Goal: Information Seeking & Learning: Check status

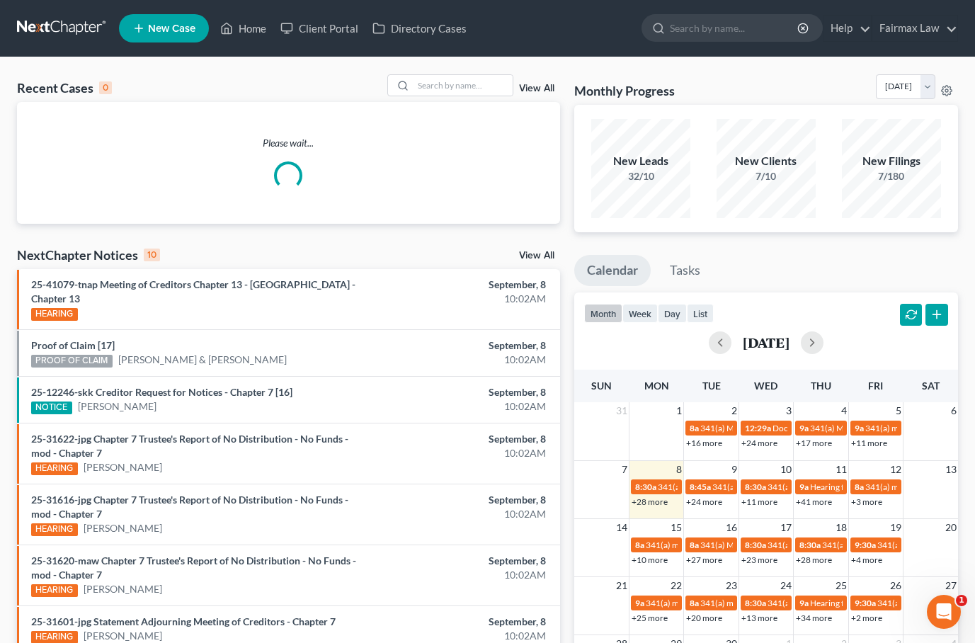
click at [648, 501] on link "+28 more" at bounding box center [650, 501] width 36 height 11
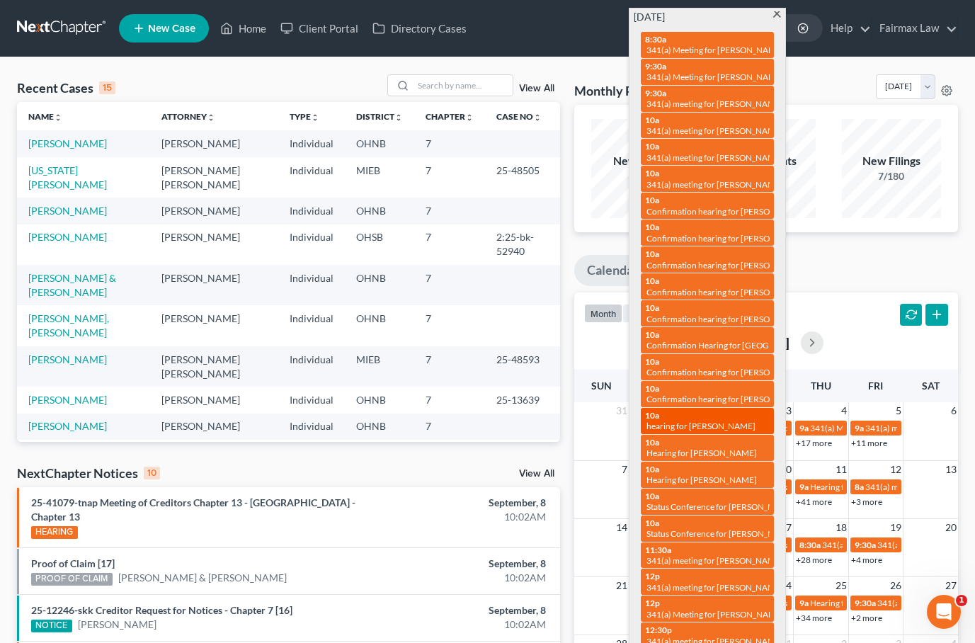
click at [739, 410] on div "10a hearing for [PERSON_NAME]" at bounding box center [707, 421] width 125 height 22
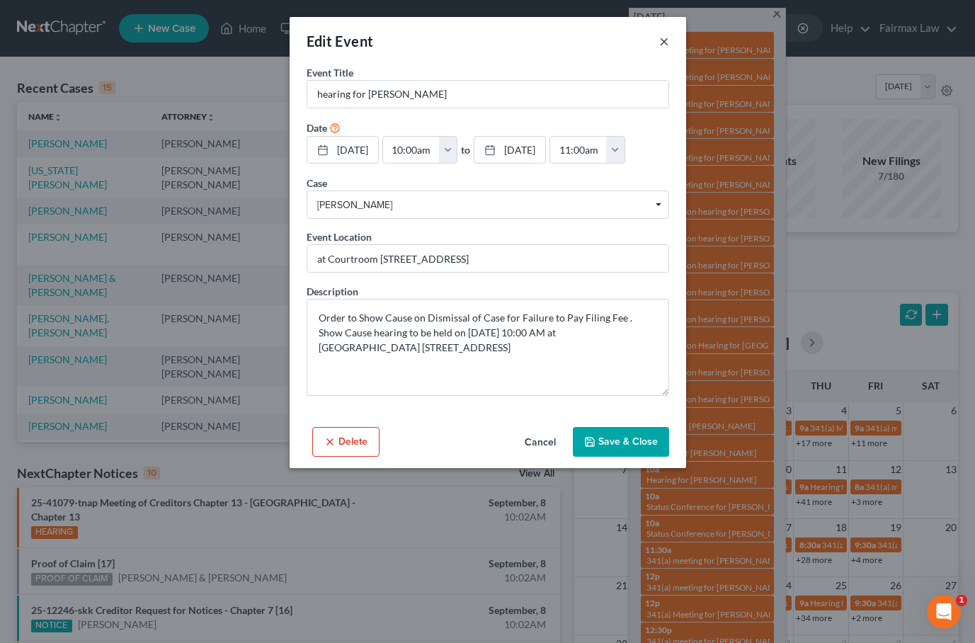
click at [663, 42] on button "×" at bounding box center [664, 41] width 10 height 17
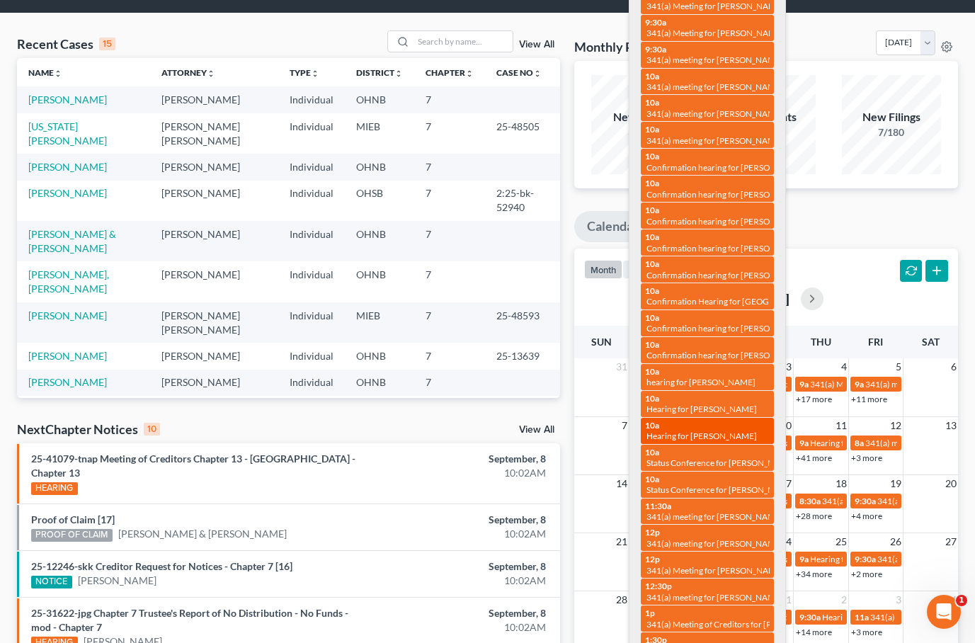
scroll to position [46, 0]
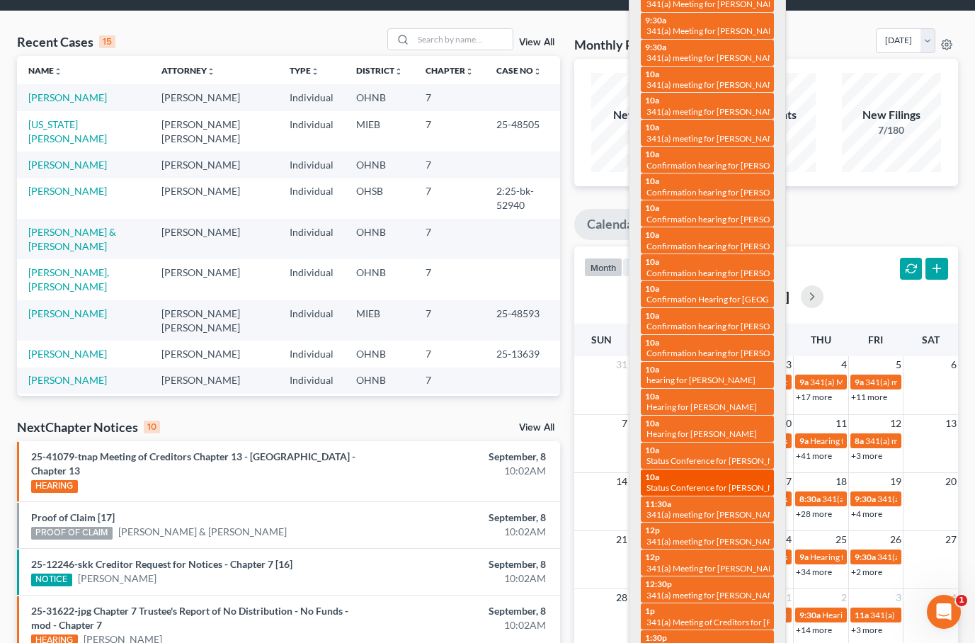
click at [683, 472] on div "10a Status Conference for [PERSON_NAME]" at bounding box center [707, 483] width 125 height 22
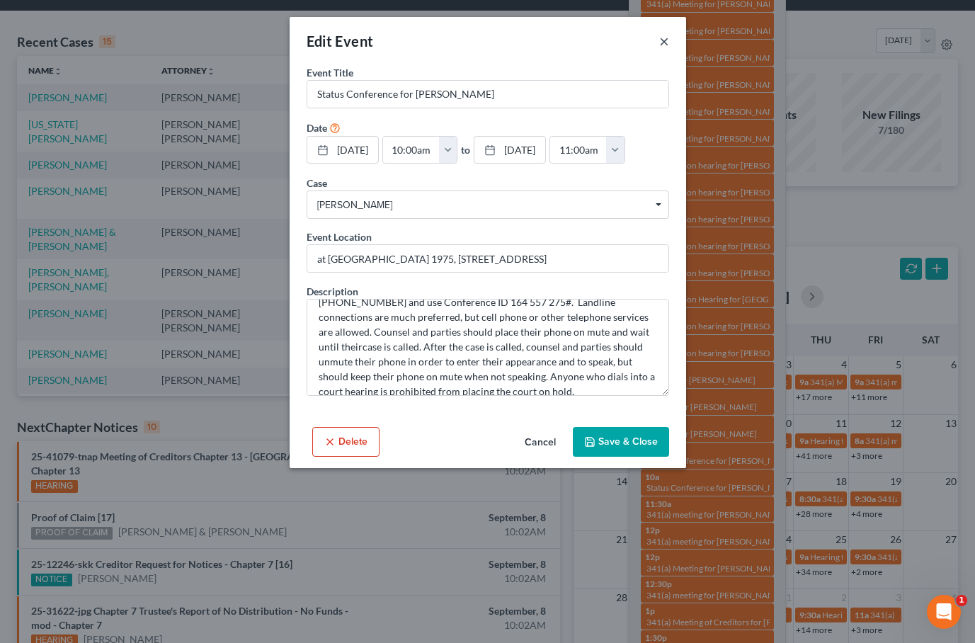
scroll to position [104, 0]
click at [666, 48] on button "×" at bounding box center [664, 41] width 10 height 17
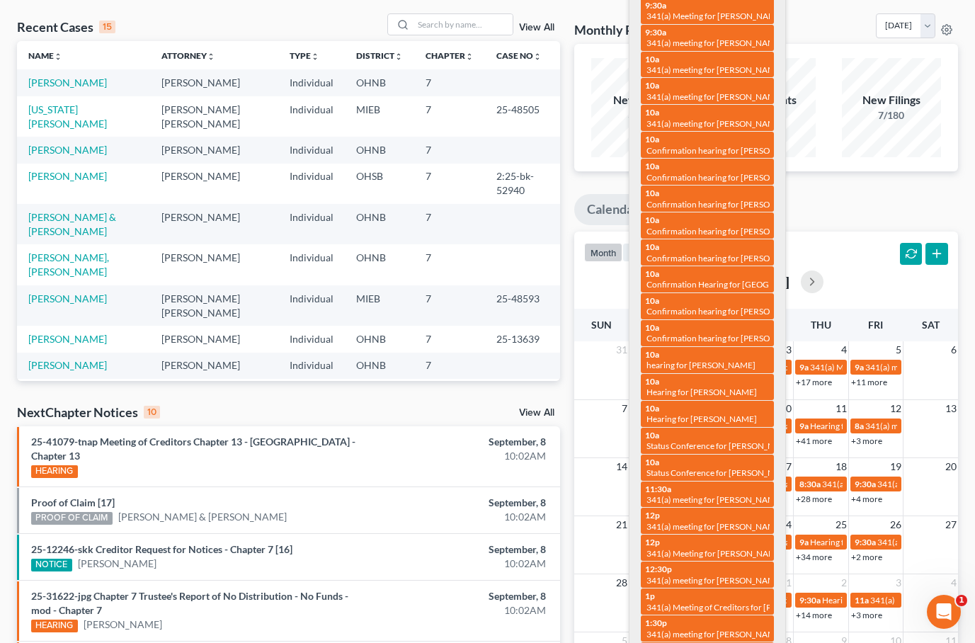
scroll to position [64, 0]
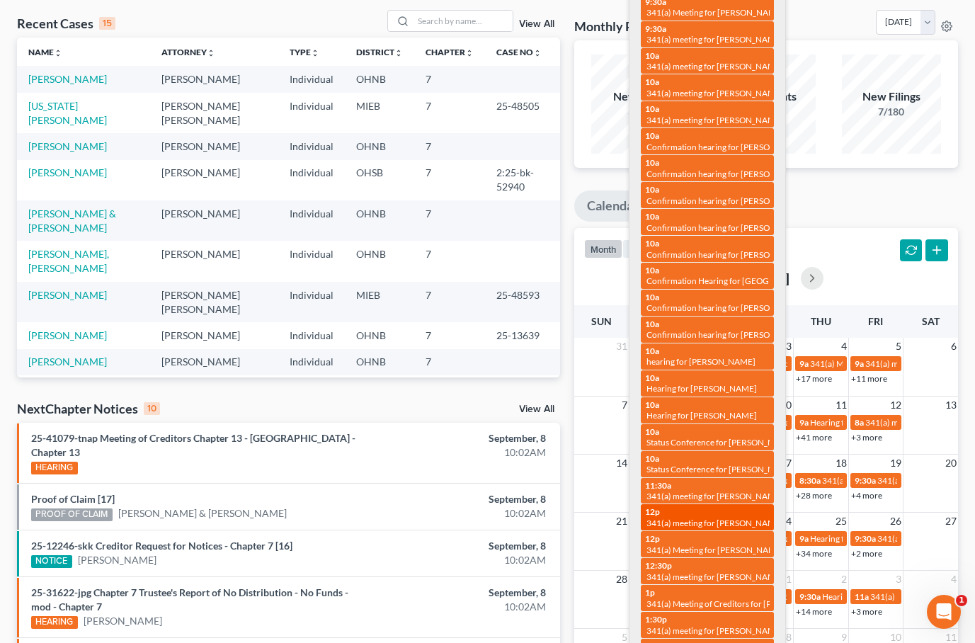
click at [696, 506] on div "12p 341(a) meeting for [PERSON_NAME]" at bounding box center [707, 517] width 125 height 22
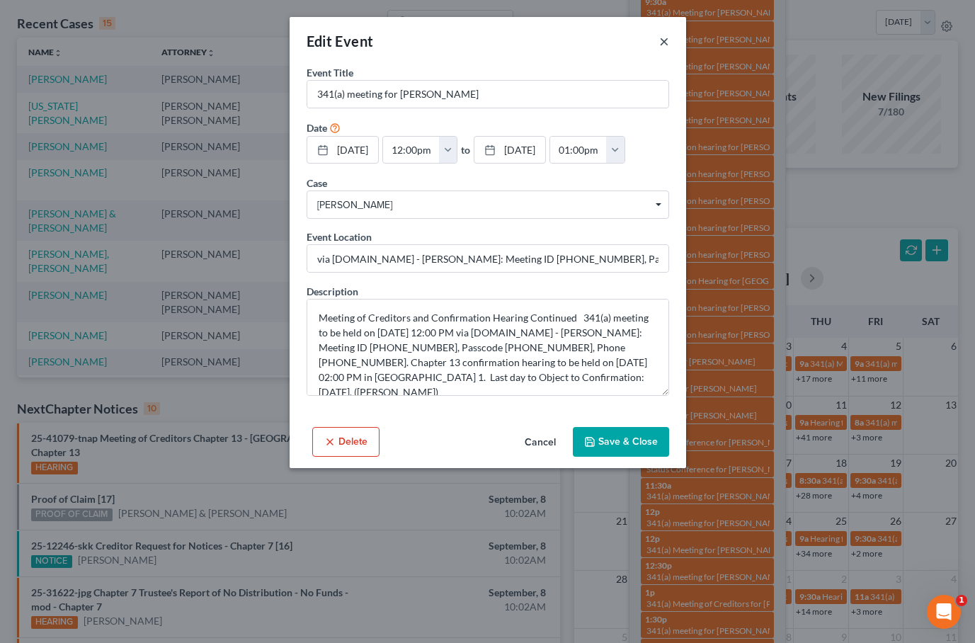
click at [666, 49] on button "×" at bounding box center [664, 41] width 10 height 17
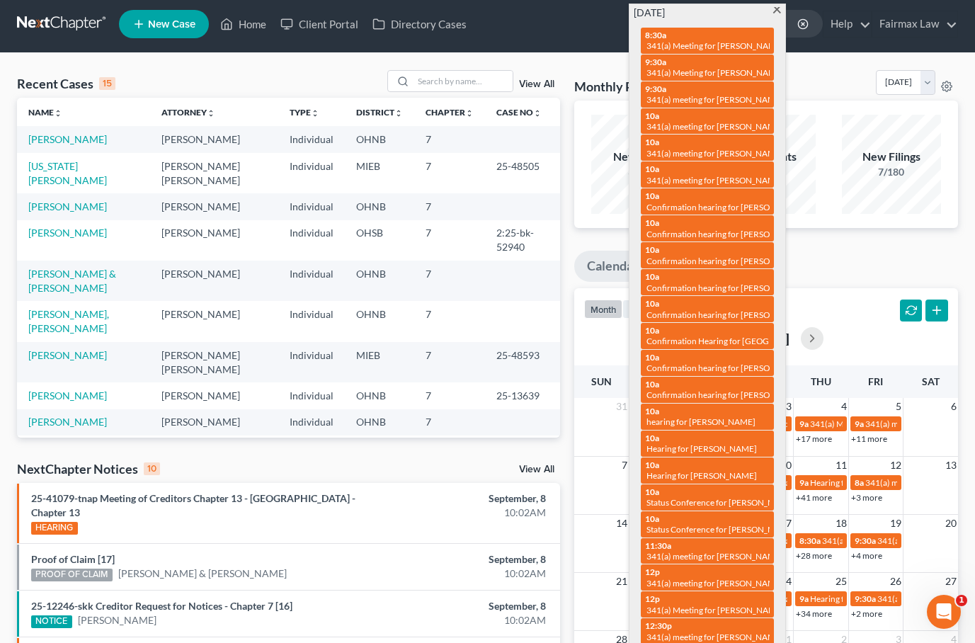
scroll to position [0, 0]
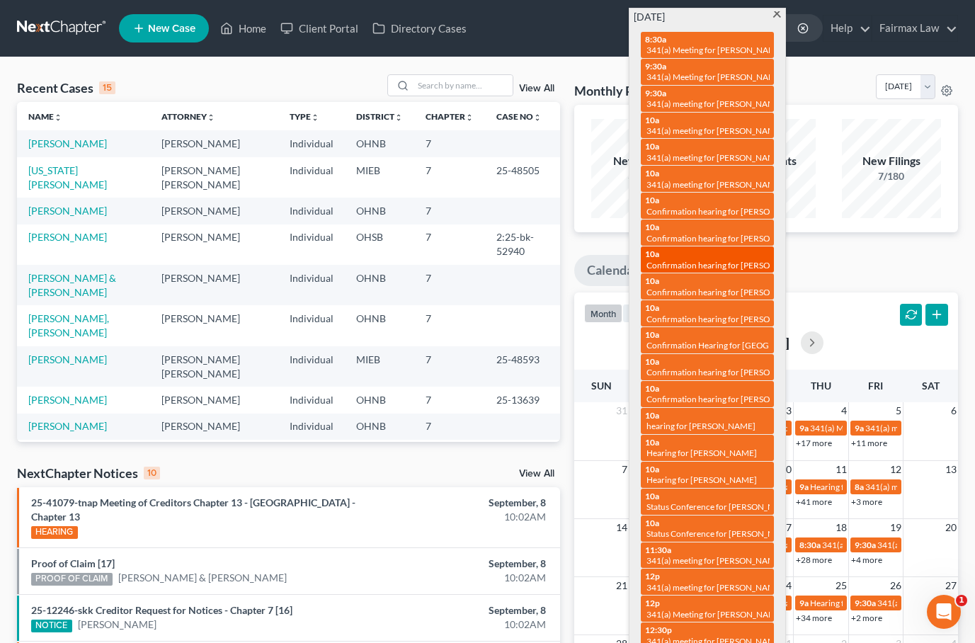
click at [685, 260] on span "Confirmation hearing for [PERSON_NAME] & [PERSON_NAME]" at bounding box center [765, 265] width 236 height 11
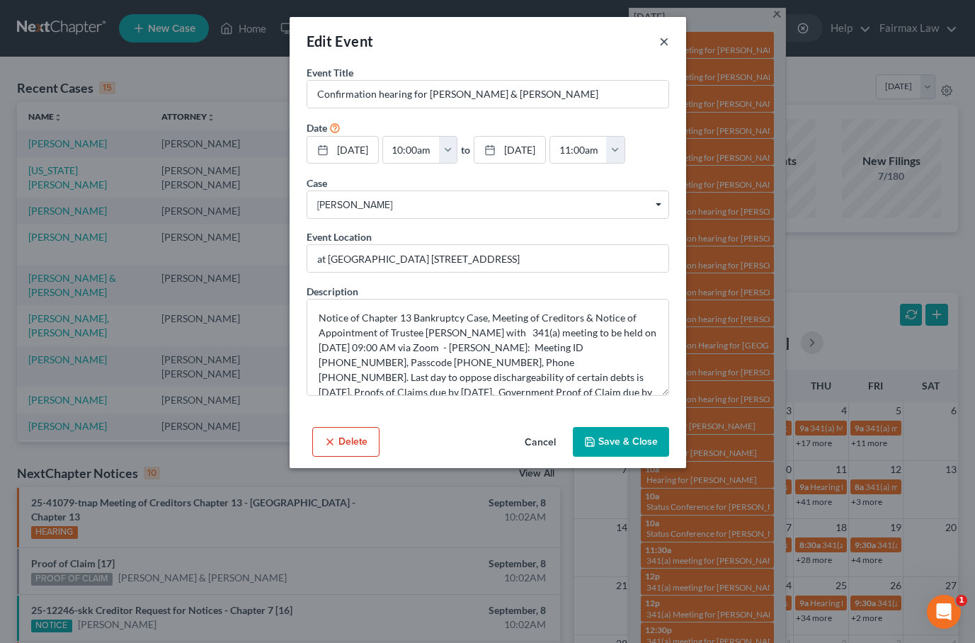
click at [661, 46] on button "×" at bounding box center [664, 41] width 10 height 17
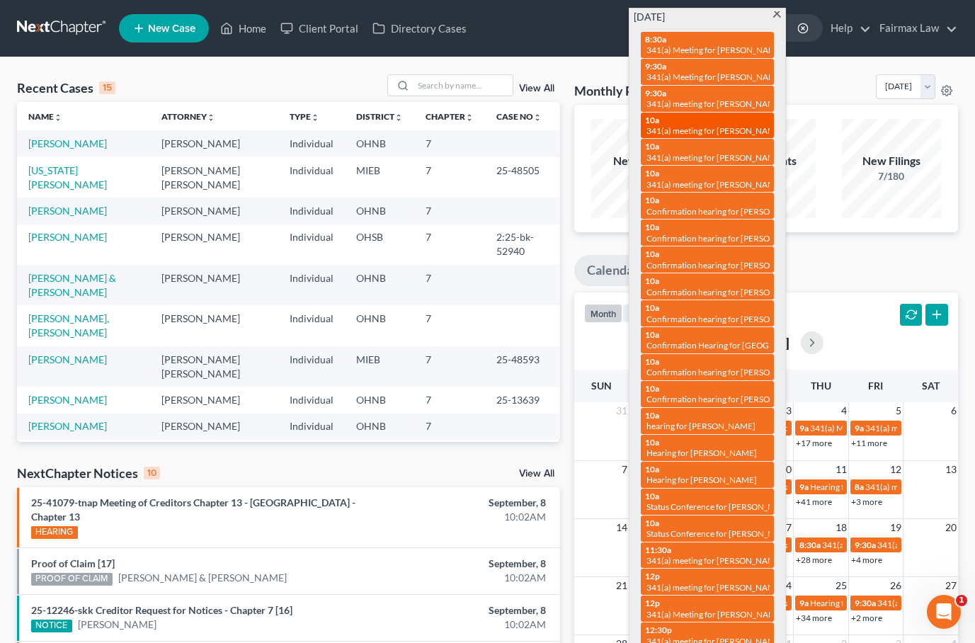
click at [702, 125] on span "341(a) meeting for [PERSON_NAME]" at bounding box center [715, 130] width 137 height 11
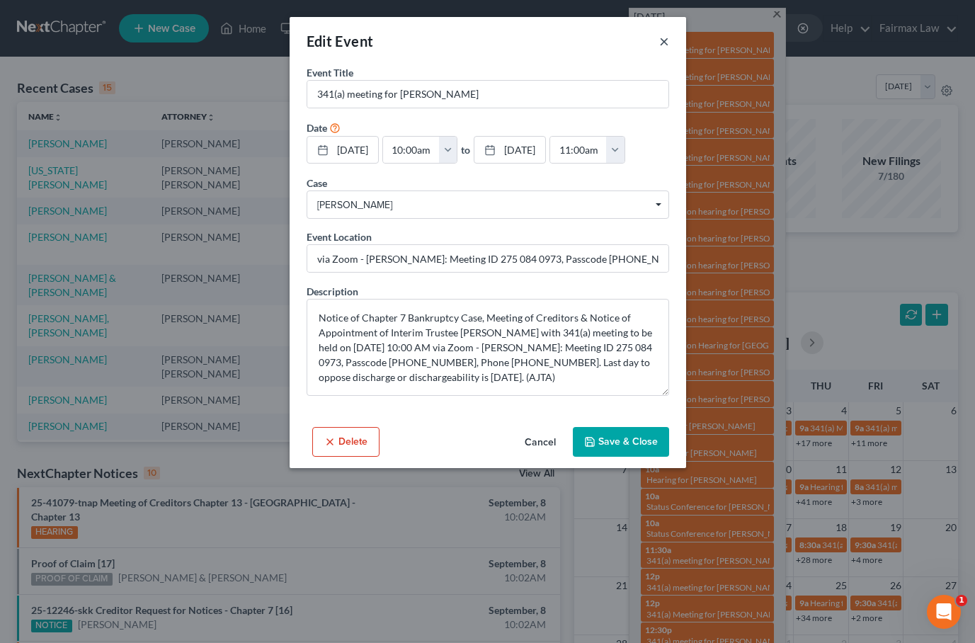
click at [668, 43] on button "×" at bounding box center [664, 41] width 10 height 17
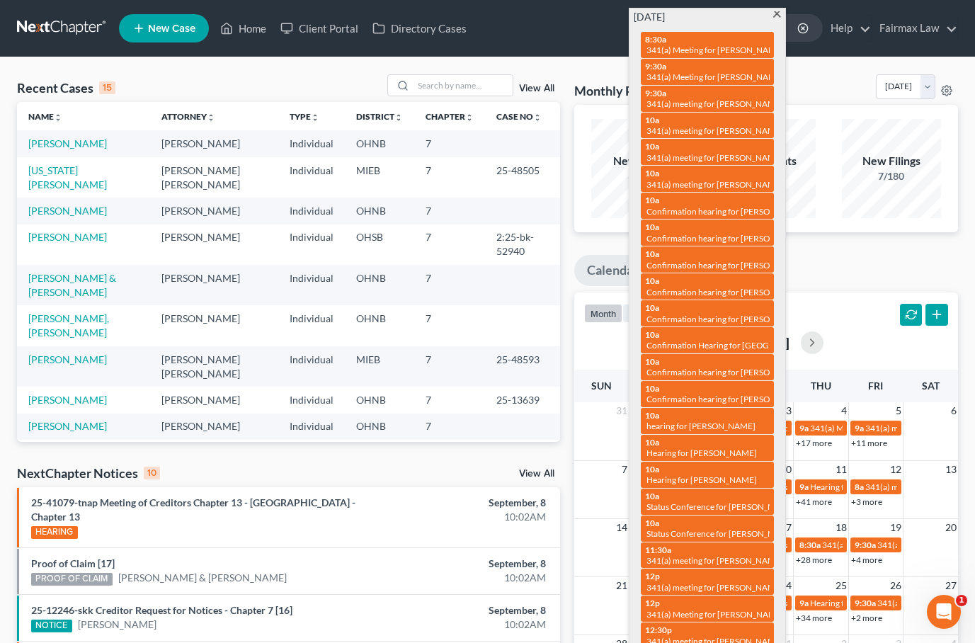
click at [591, 240] on div "Monthly Progress Bankruptcy Bankruptcy [DATE] [DATE] [DATE] [DATE] [DATE] [DATE…" at bounding box center [766, 567] width 398 height 987
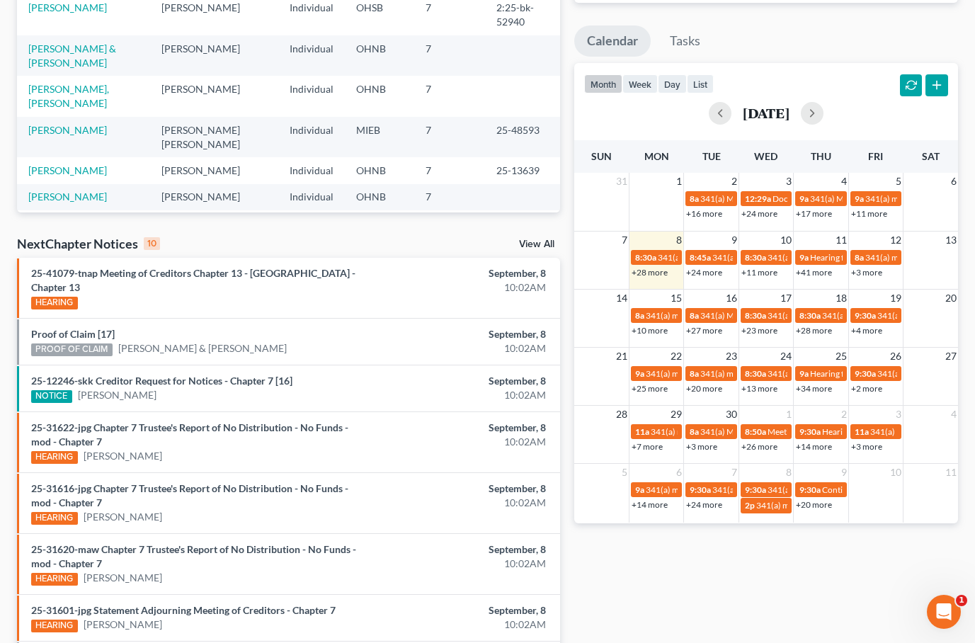
scroll to position [246, 0]
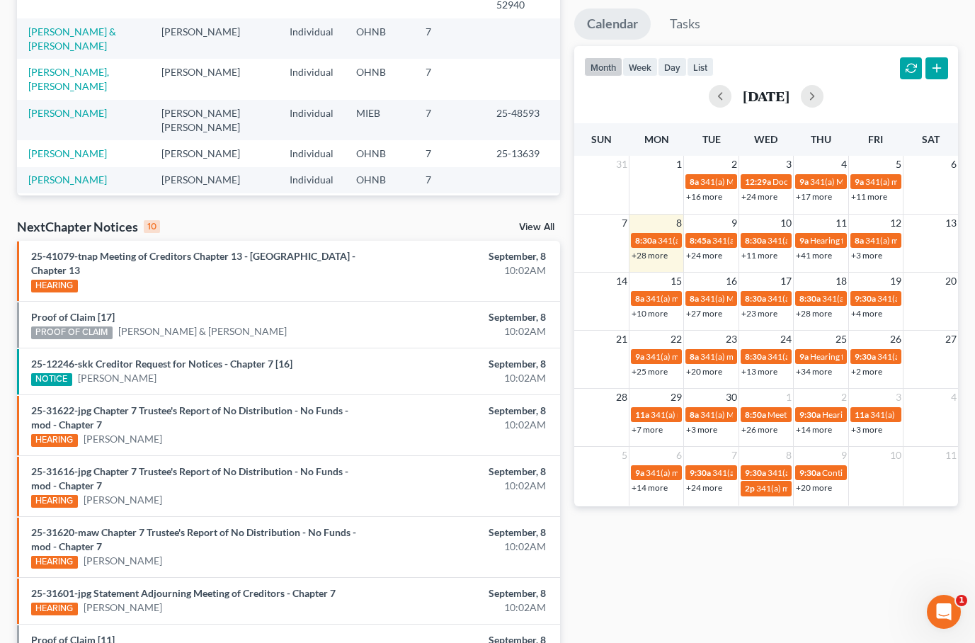
click at [650, 251] on link "+28 more" at bounding box center [650, 255] width 36 height 11
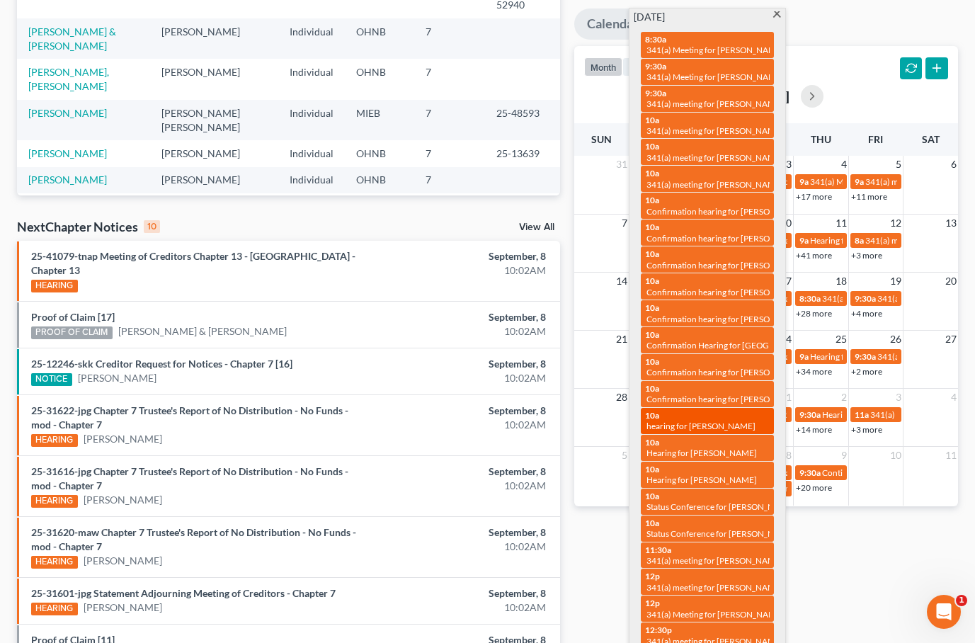
click at [715, 410] on div "10a hearing for [PERSON_NAME]" at bounding box center [707, 421] width 125 height 22
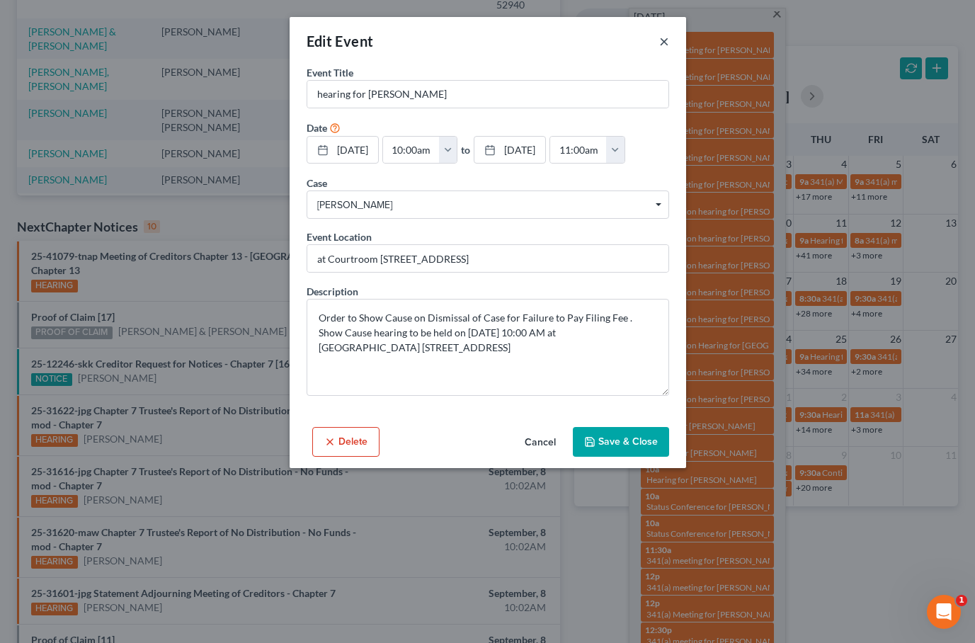
click at [664, 43] on button "×" at bounding box center [664, 41] width 10 height 17
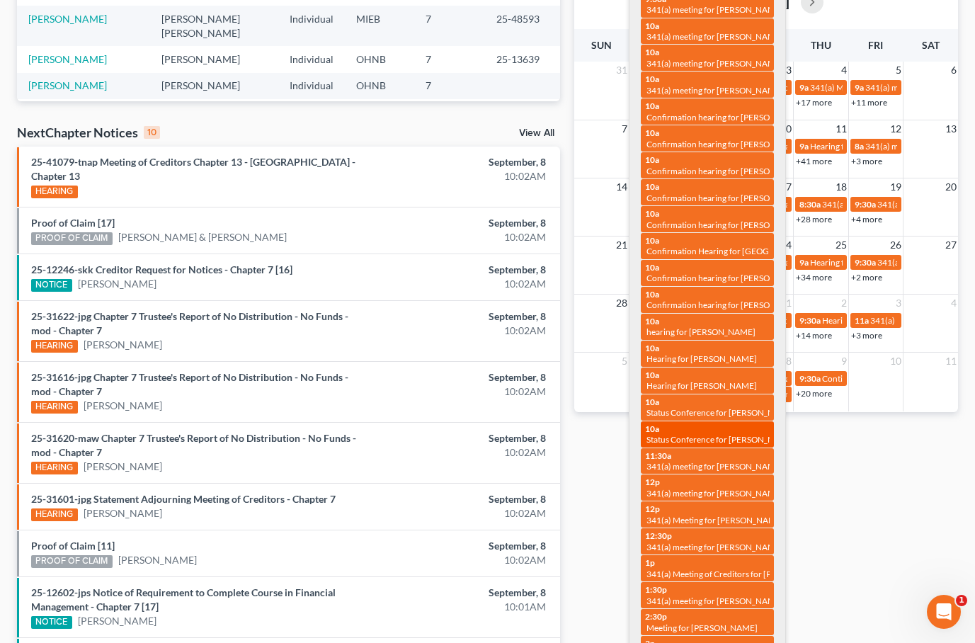
scroll to position [345, 0]
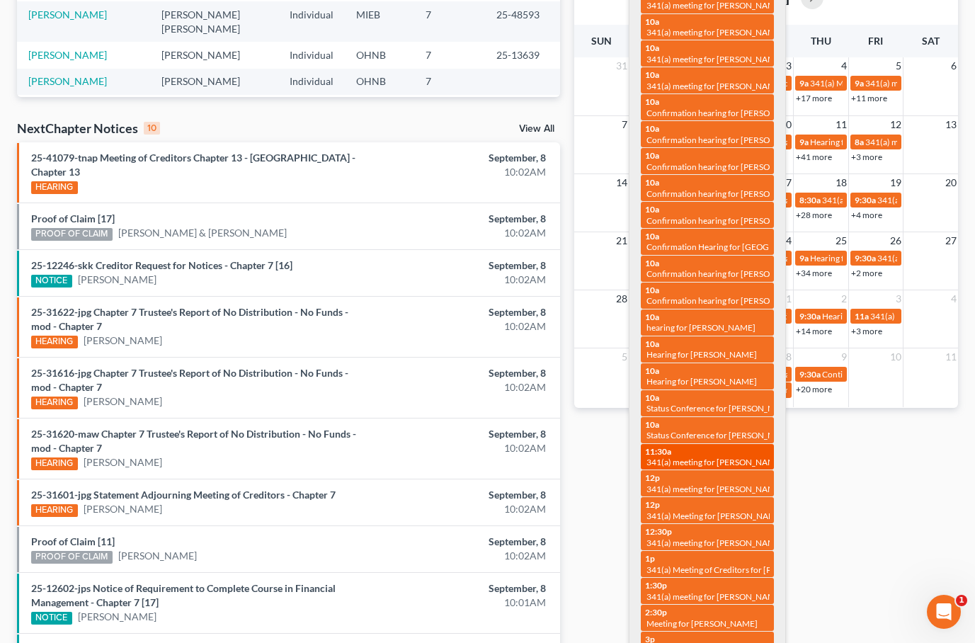
click at [728, 444] on link "11:30a 341(a) meeting for [PERSON_NAME]" at bounding box center [707, 457] width 133 height 26
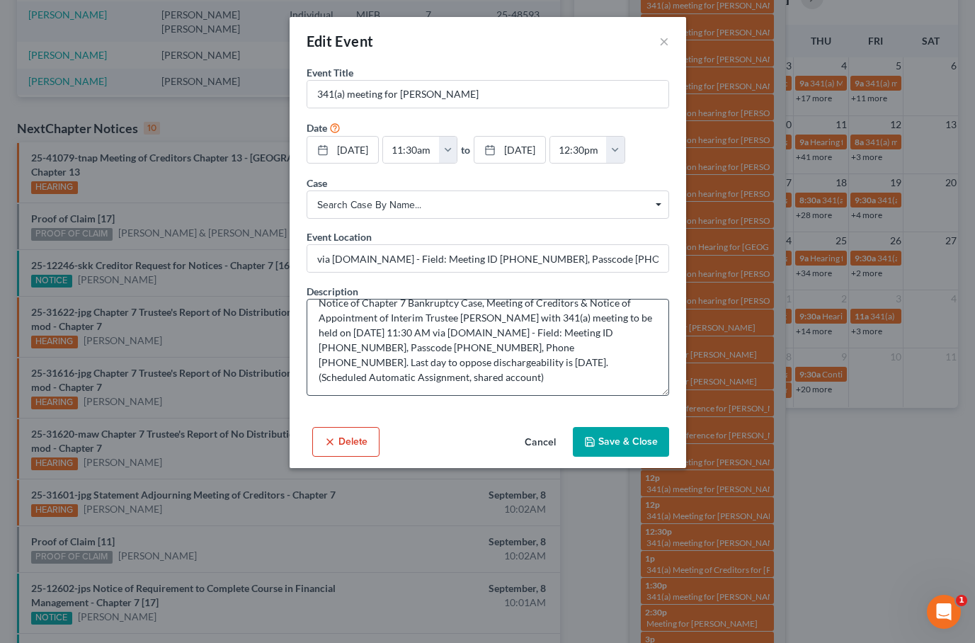
scroll to position [0, 0]
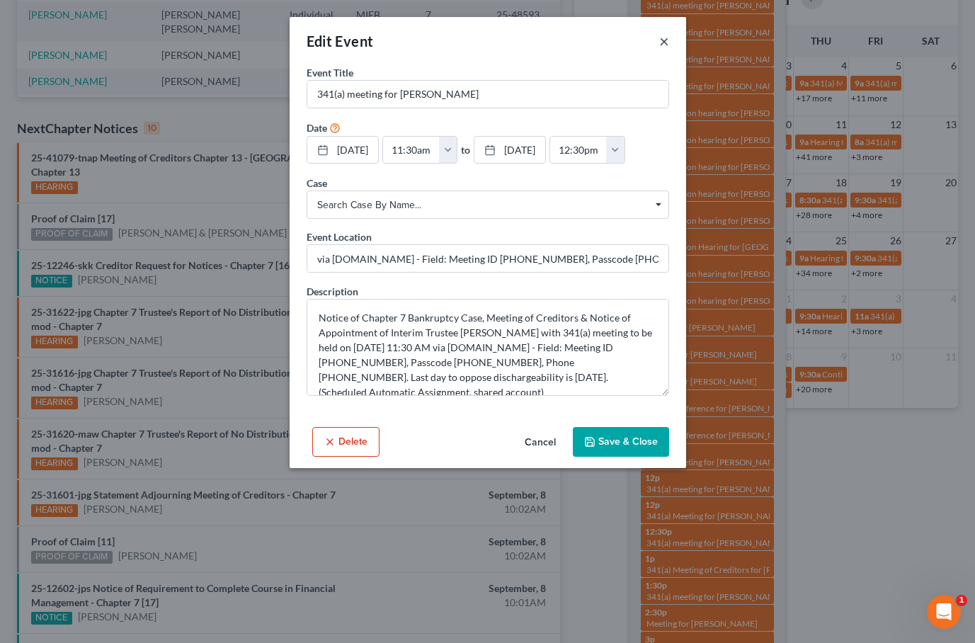
click at [665, 46] on button "×" at bounding box center [664, 41] width 10 height 17
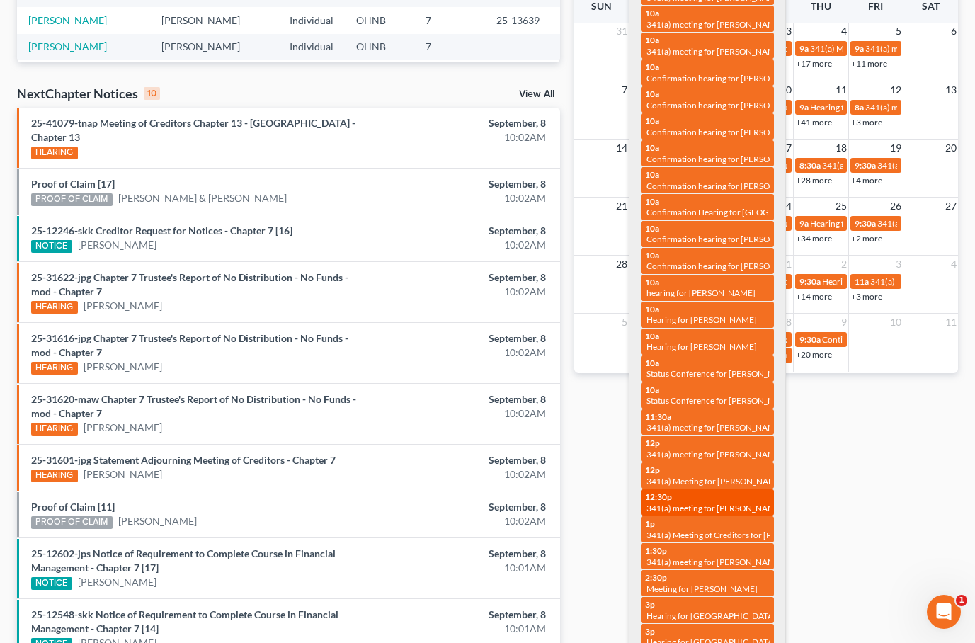
scroll to position [383, 0]
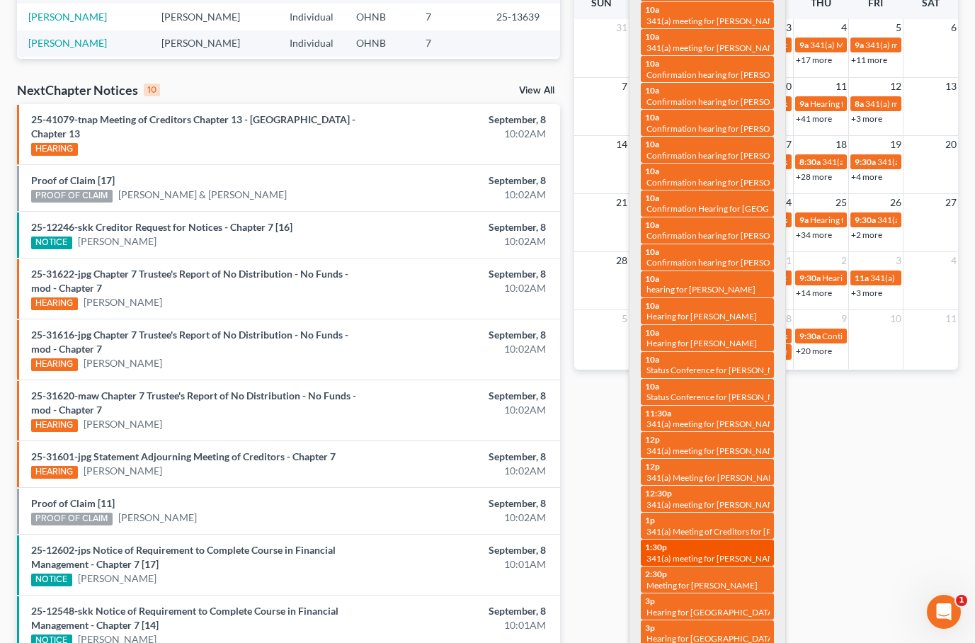
click at [709, 553] on span "341(a) meeting for [PERSON_NAME]" at bounding box center [715, 558] width 137 height 11
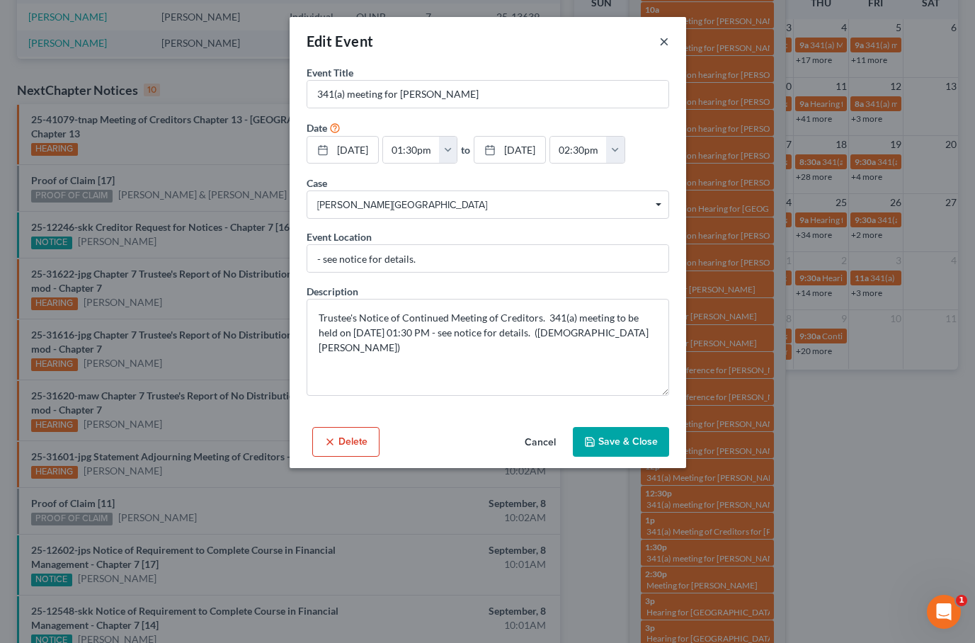
click at [661, 47] on button "×" at bounding box center [664, 41] width 10 height 17
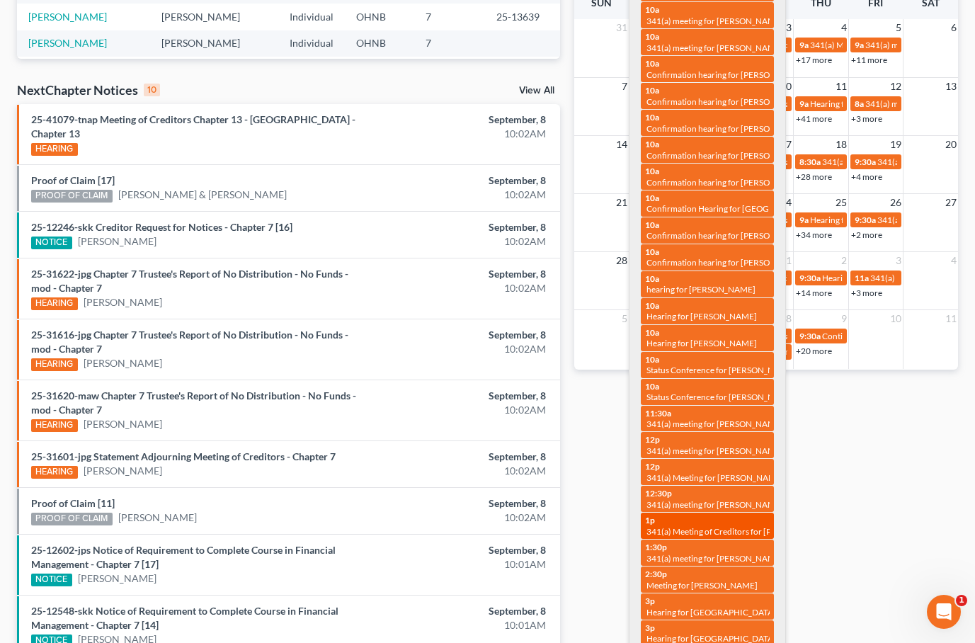
click at [714, 515] on div "1p 341(a) Meeting of Creditors for [PERSON_NAME]" at bounding box center [707, 526] width 125 height 22
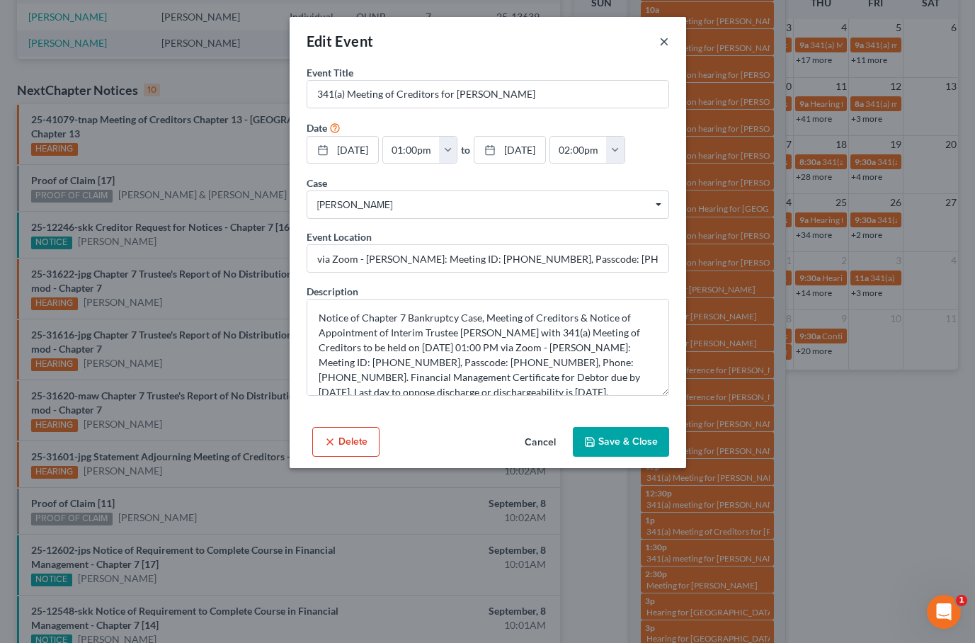
click at [664, 41] on button "×" at bounding box center [664, 41] width 10 height 17
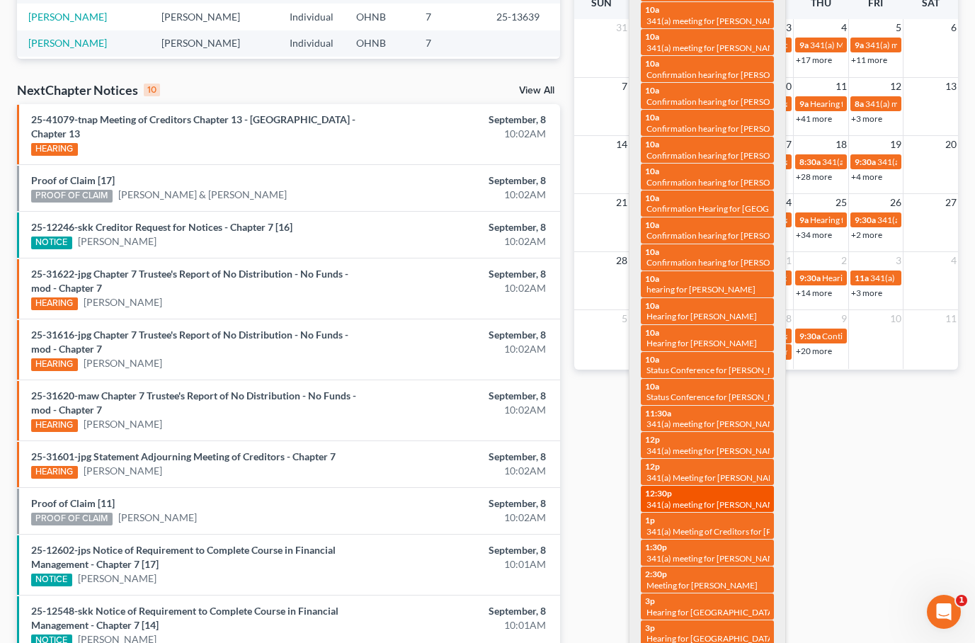
click at [731, 499] on span "341(a) meeting for [PERSON_NAME]" at bounding box center [715, 504] width 137 height 11
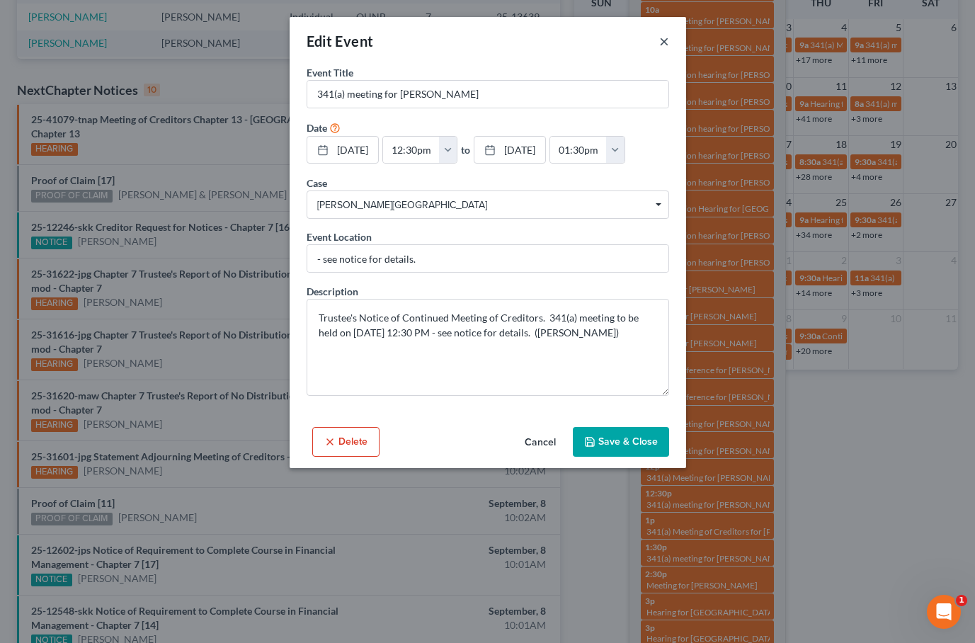
click at [663, 43] on button "×" at bounding box center [664, 41] width 10 height 17
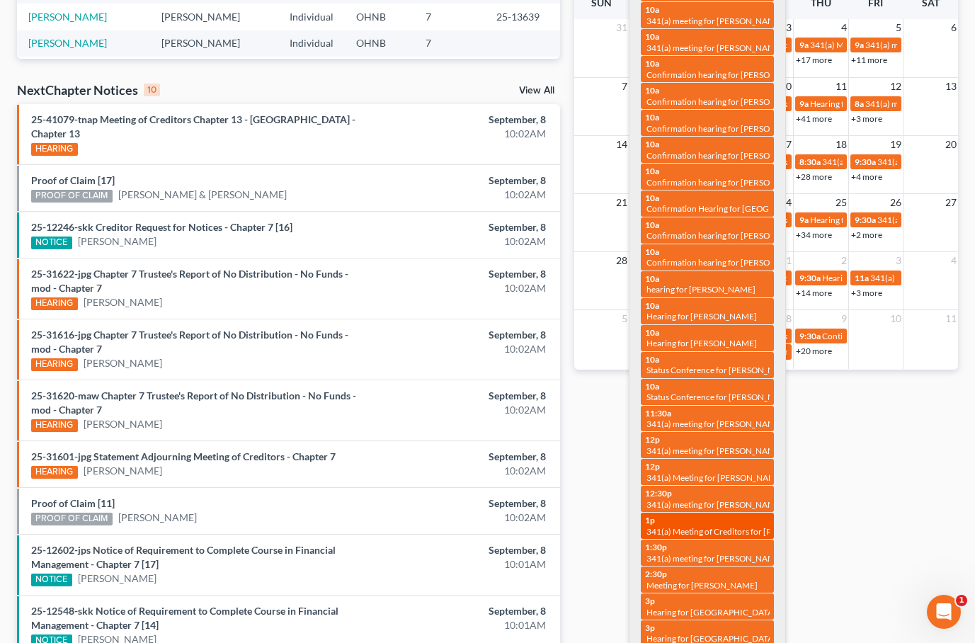
scroll to position [381, 0]
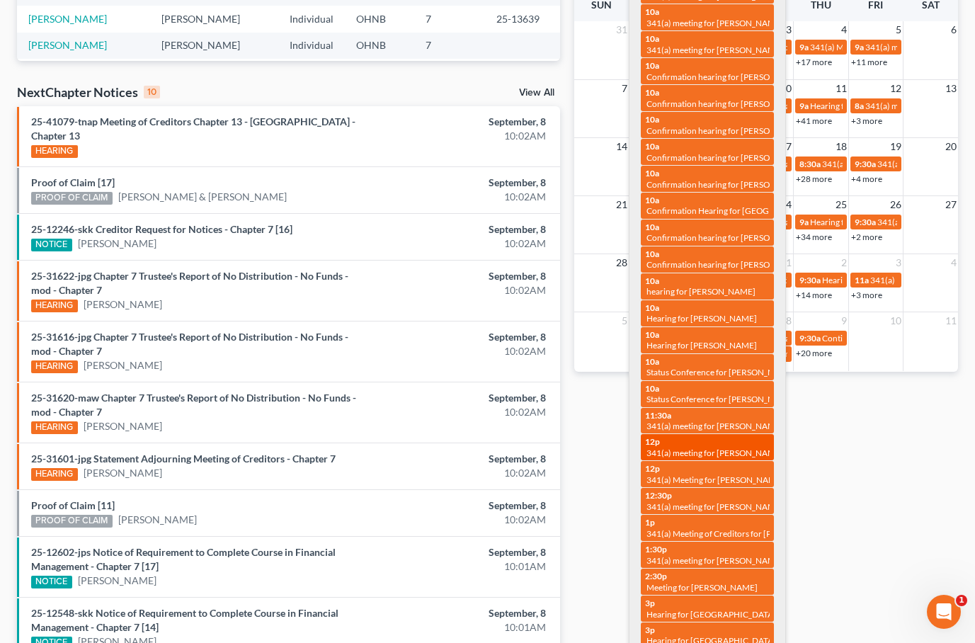
click at [743, 448] on span "341(a) meeting for [PERSON_NAME]" at bounding box center [715, 453] width 137 height 11
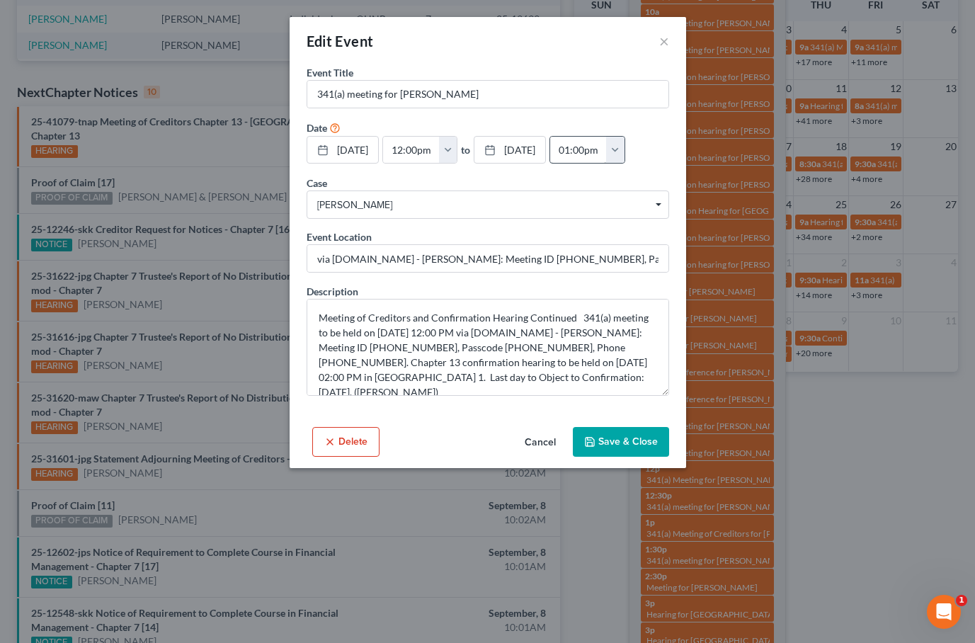
scroll to position [0, 0]
click at [662, 39] on button "×" at bounding box center [664, 41] width 10 height 17
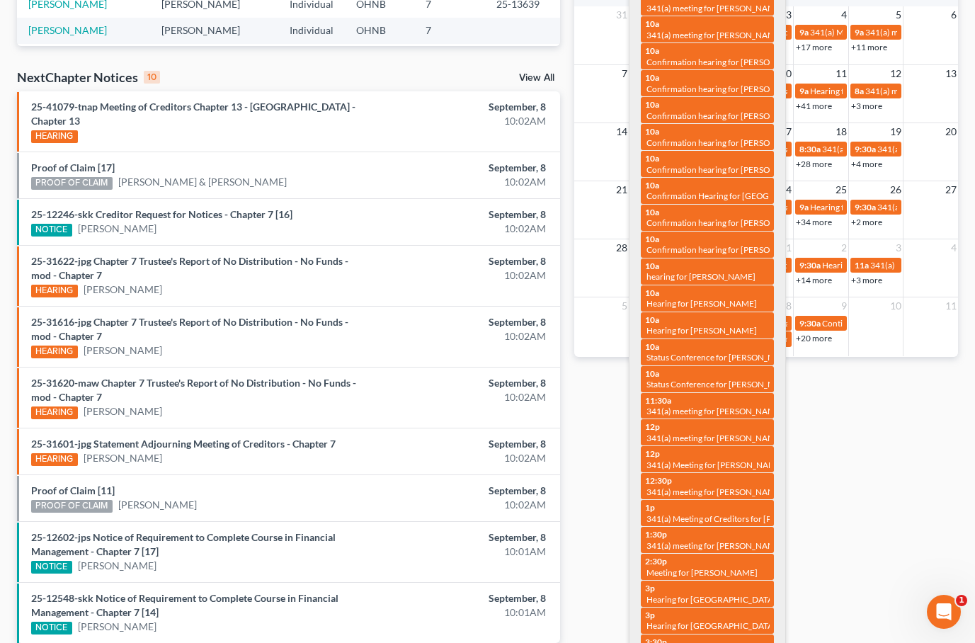
scroll to position [399, 0]
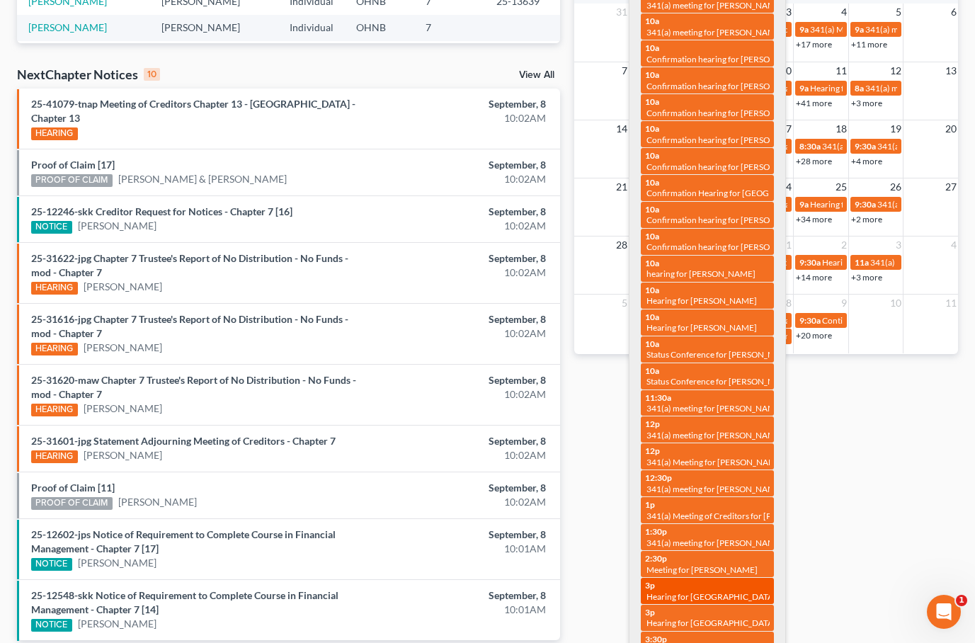
click at [678, 591] on span "Hearing for [GEOGRAPHIC_DATA]" at bounding box center [712, 596] width 130 height 11
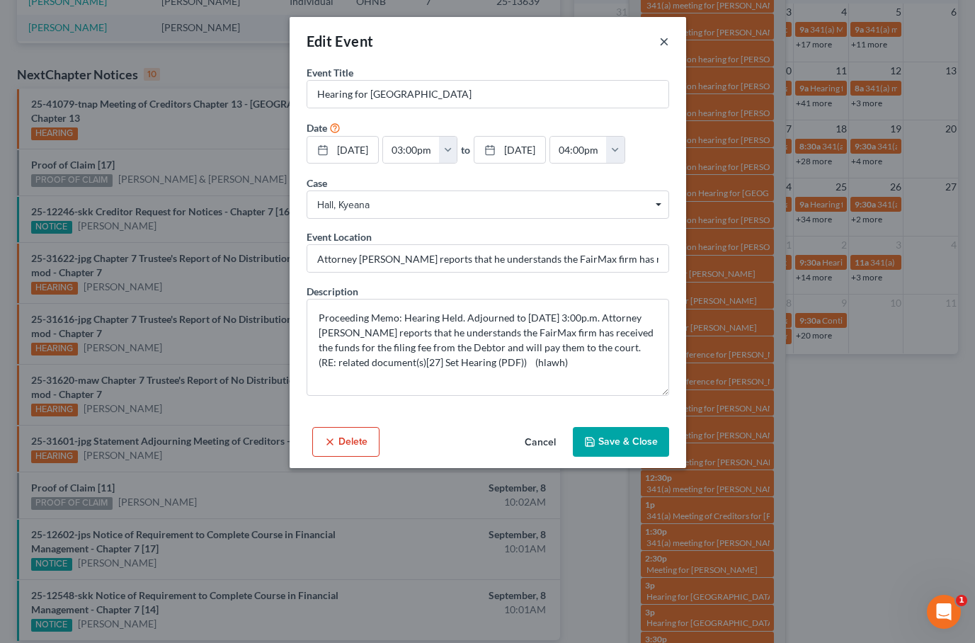
click at [668, 42] on button "×" at bounding box center [664, 41] width 10 height 17
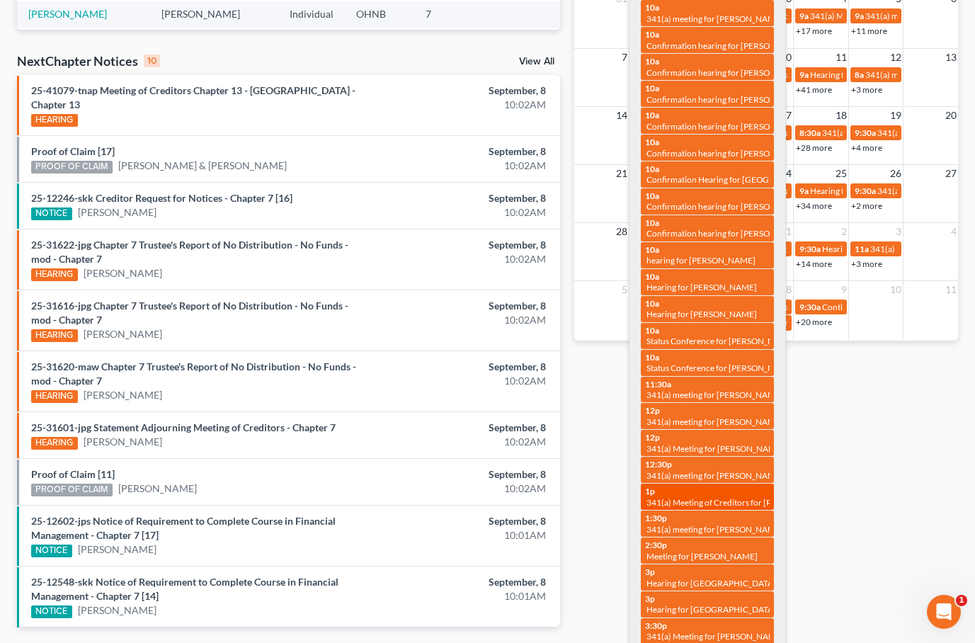
scroll to position [414, 0]
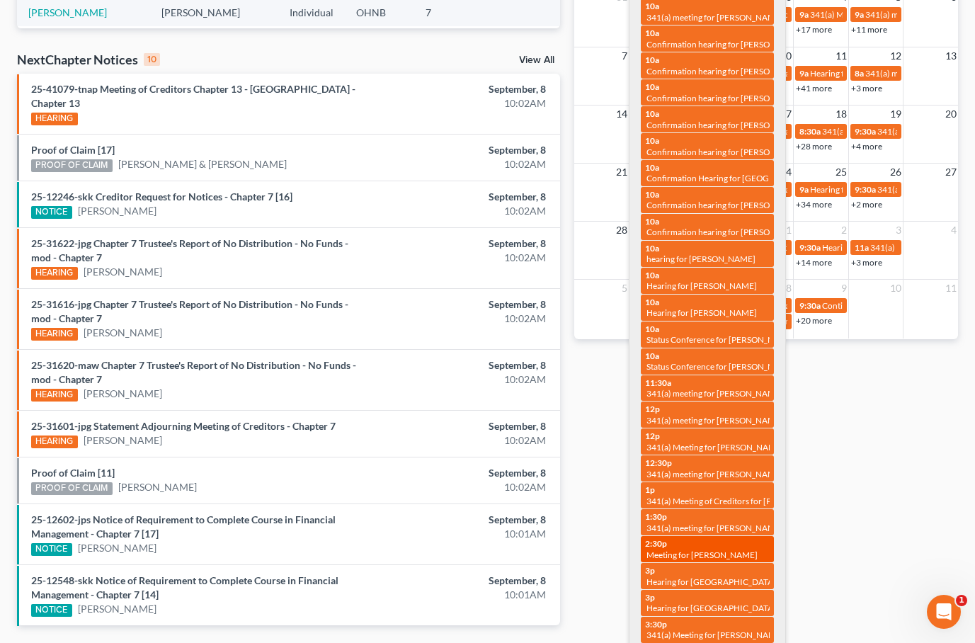
click at [733, 538] on div "2:30p Meeting for [PERSON_NAME]" at bounding box center [707, 549] width 125 height 22
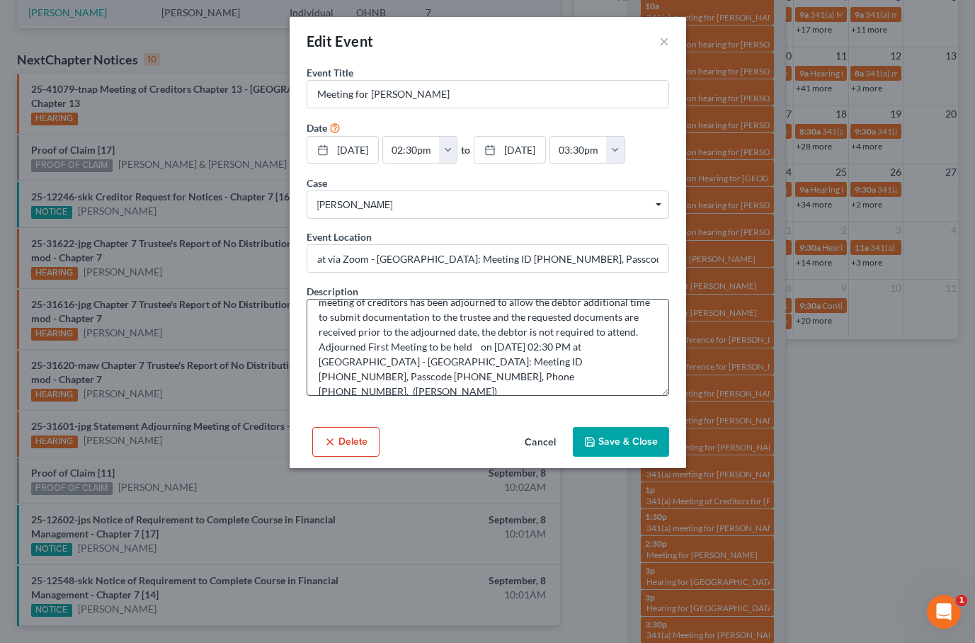
scroll to position [30, 0]
click at [666, 39] on button "×" at bounding box center [664, 41] width 10 height 17
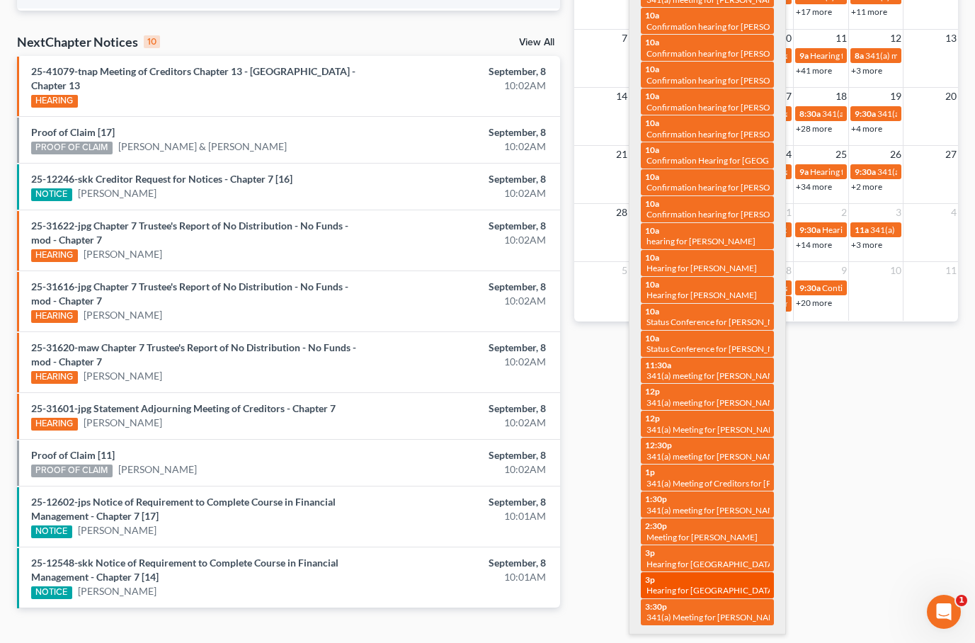
scroll to position [431, 0]
click at [715, 601] on div "3:30p 341(a) Meeting for [PERSON_NAME]" at bounding box center [707, 612] width 125 height 22
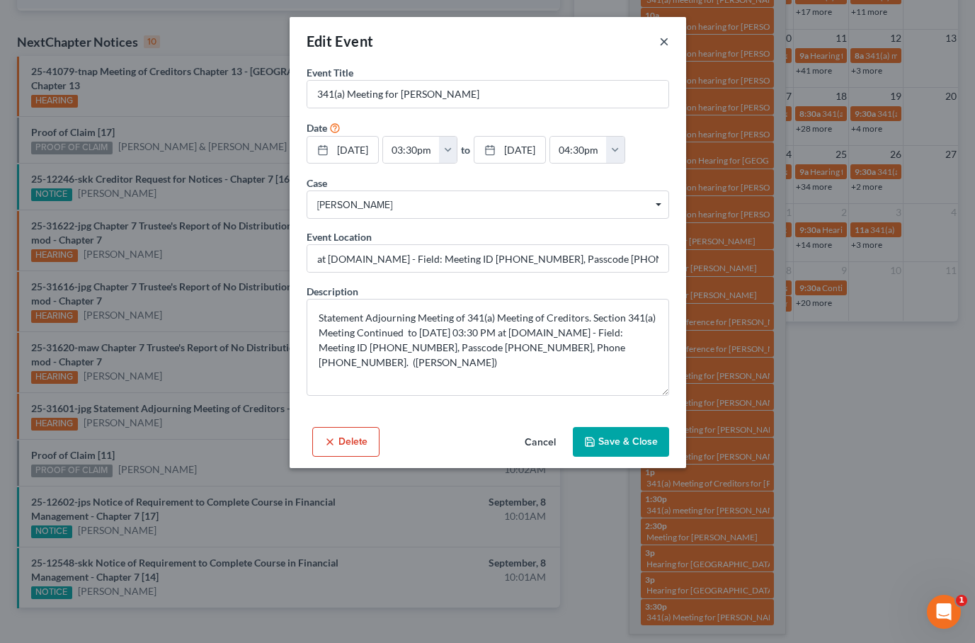
click at [664, 42] on button "×" at bounding box center [664, 41] width 10 height 17
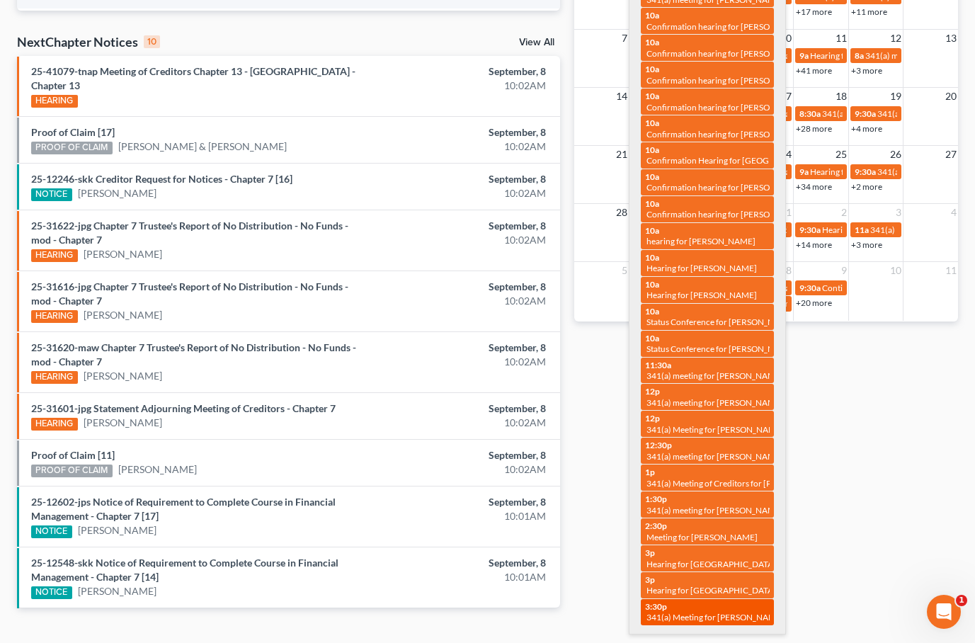
click at [688, 612] on span "341(a) Meeting for [PERSON_NAME]" at bounding box center [715, 617] width 137 height 11
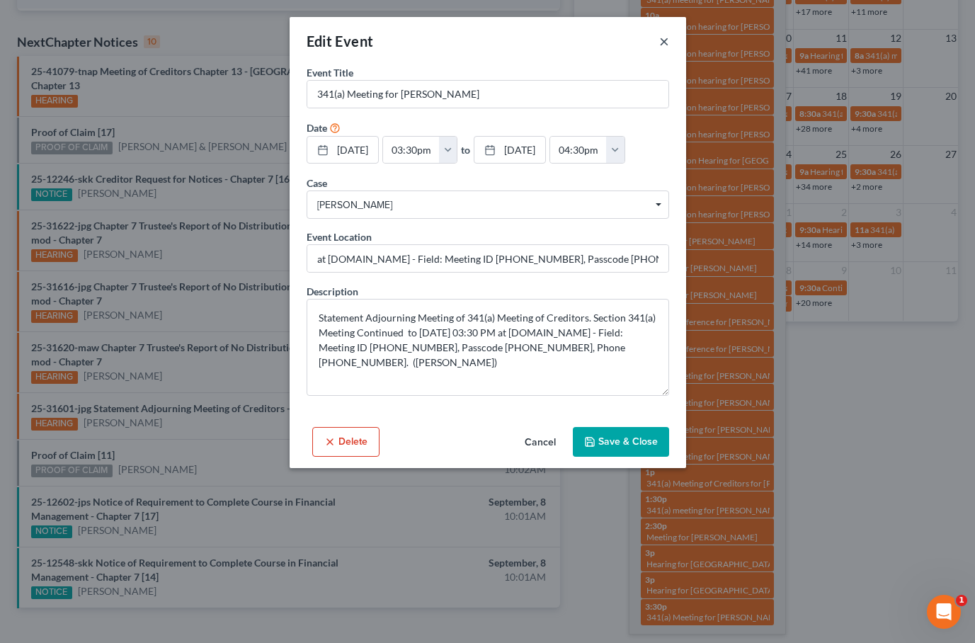
click at [666, 44] on button "×" at bounding box center [664, 41] width 10 height 17
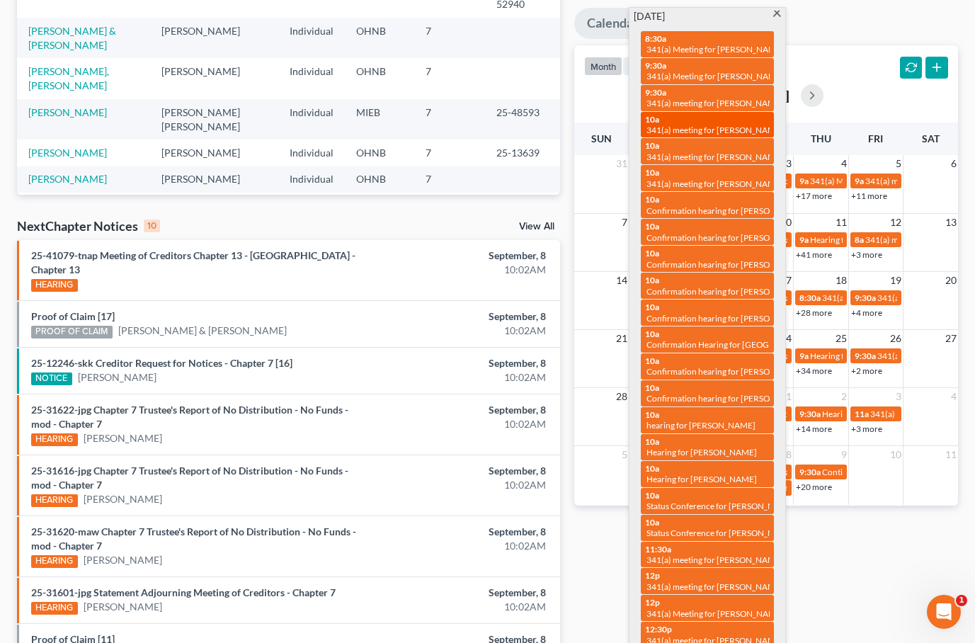
scroll to position [240, 0]
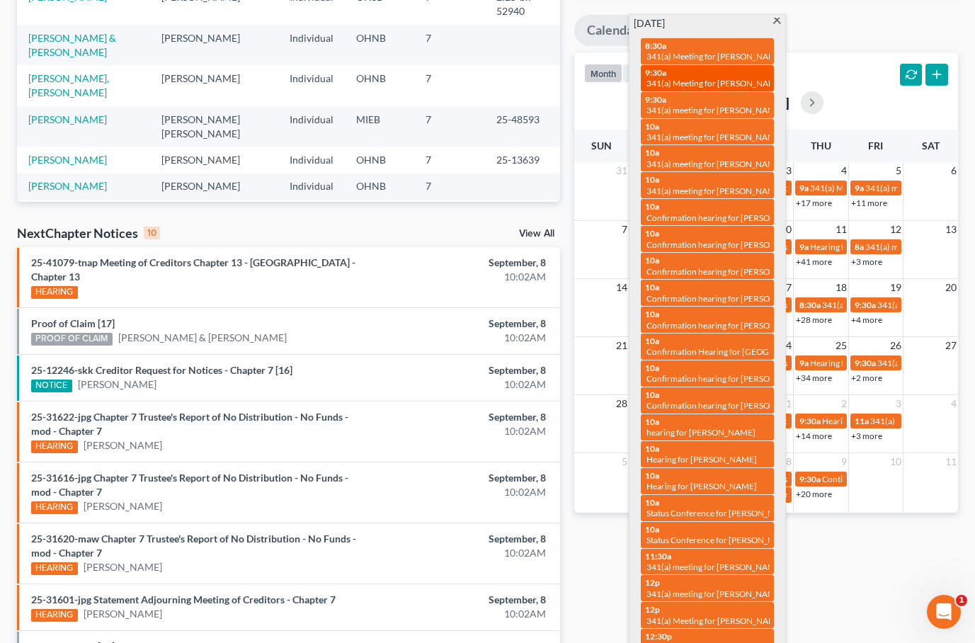
click at [686, 81] on span "341(a) Meeting for [PERSON_NAME]" at bounding box center [715, 83] width 137 height 11
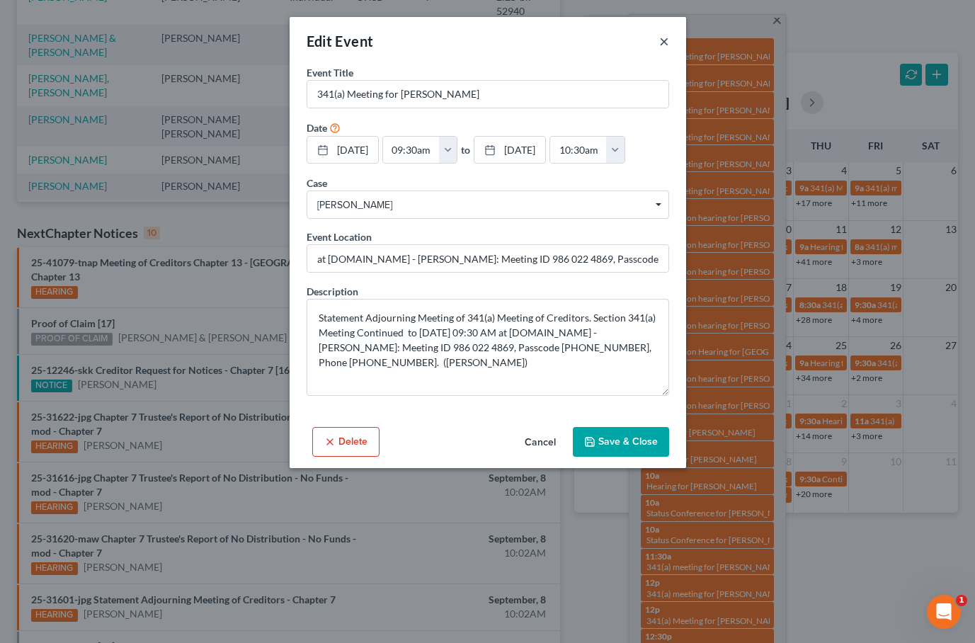
click at [661, 35] on button "×" at bounding box center [664, 41] width 10 height 17
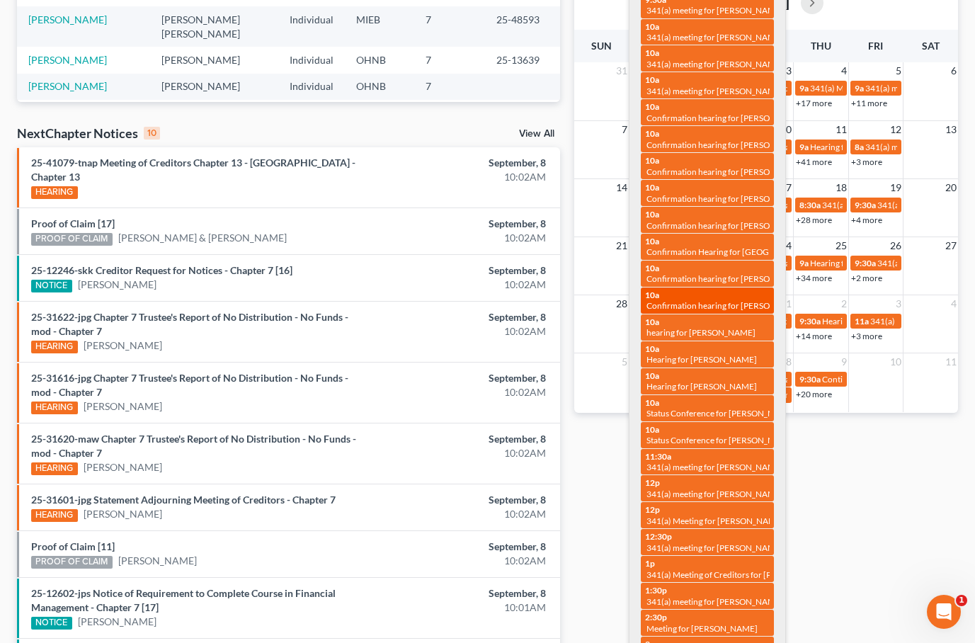
scroll to position [341, 0]
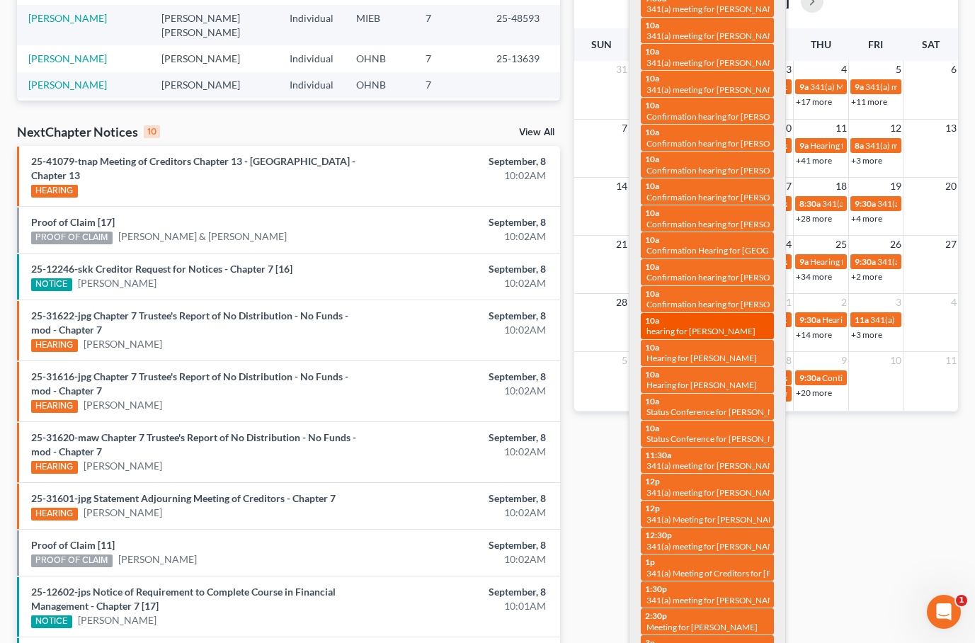
click at [690, 315] on div "10a hearing for [PERSON_NAME]" at bounding box center [707, 326] width 125 height 22
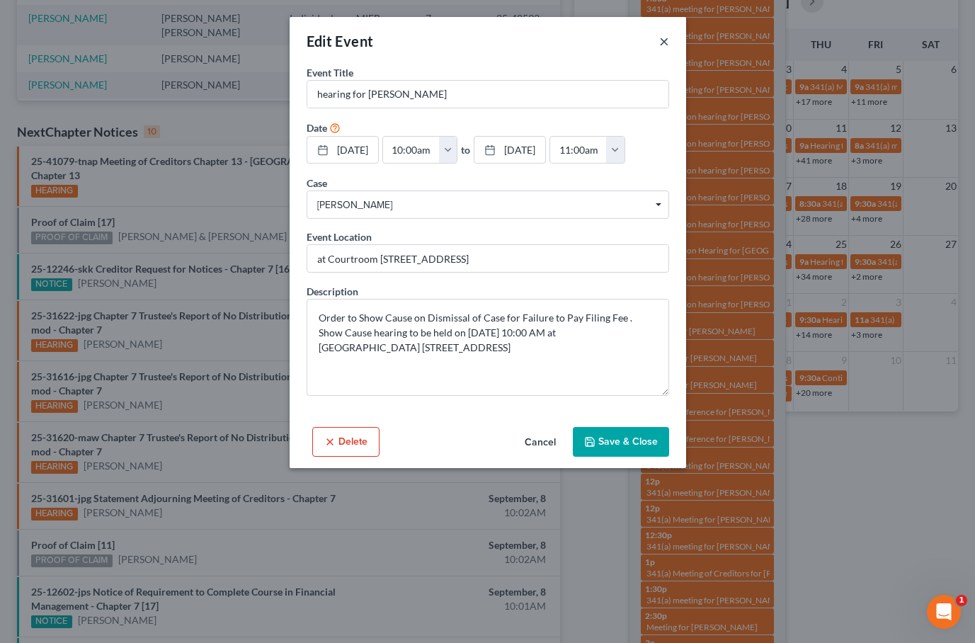
click at [667, 38] on button "×" at bounding box center [664, 41] width 10 height 17
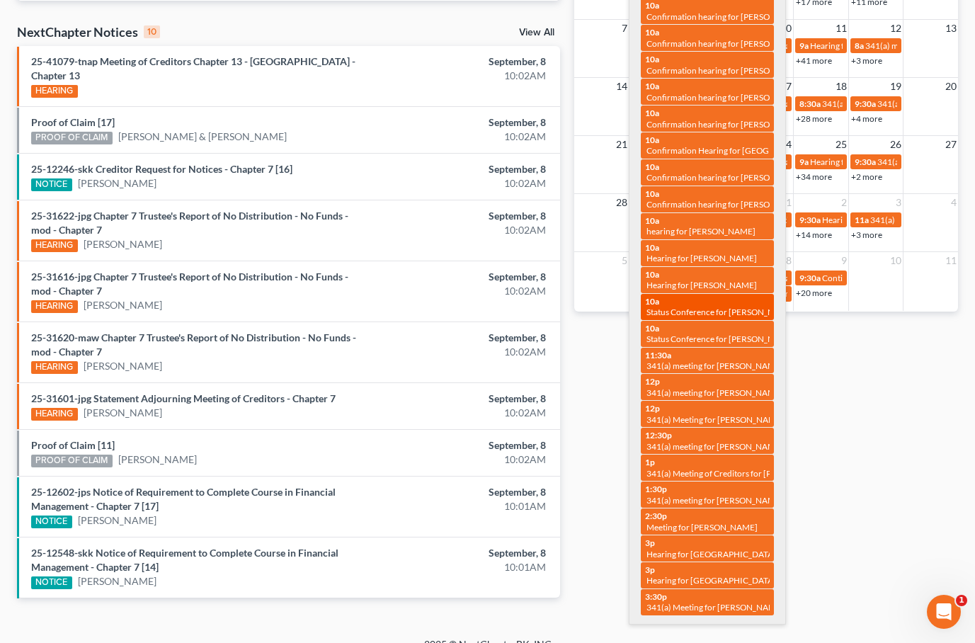
scroll to position [440, 0]
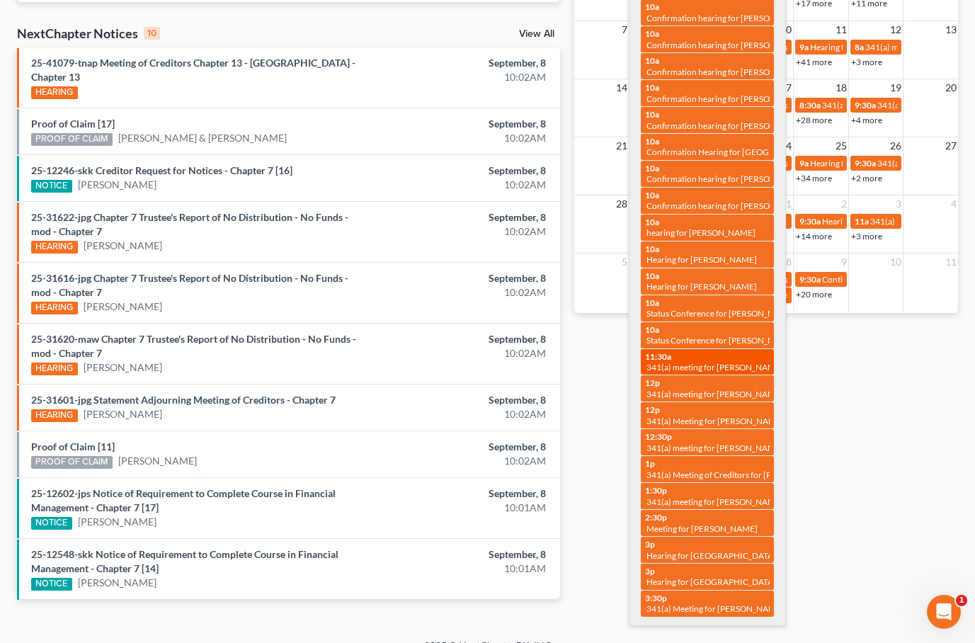
click at [704, 362] on span "341(a) meeting for [PERSON_NAME]" at bounding box center [715, 367] width 137 height 11
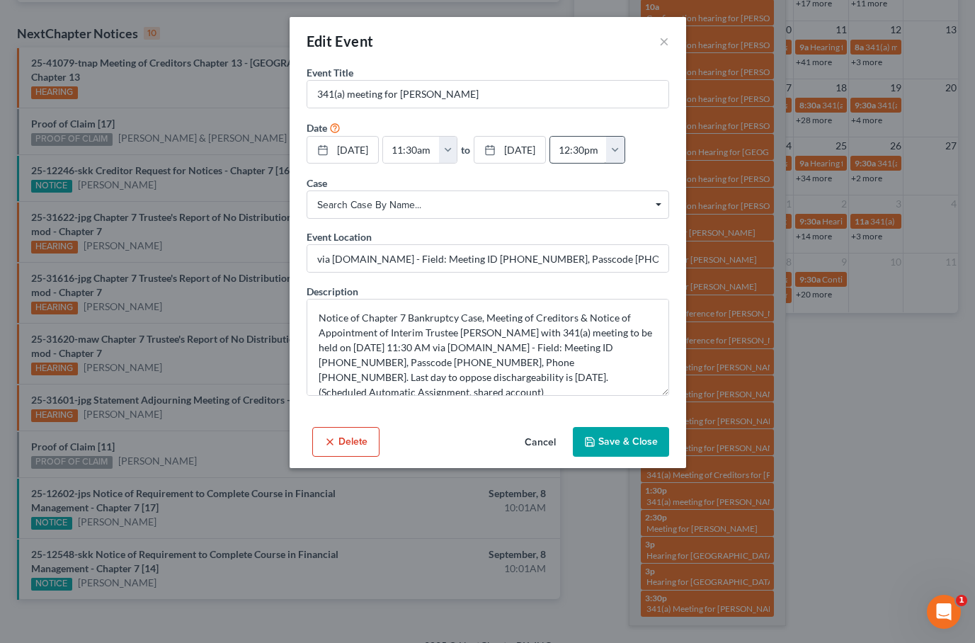
scroll to position [0, 0]
click at [662, 41] on button "×" at bounding box center [664, 41] width 10 height 17
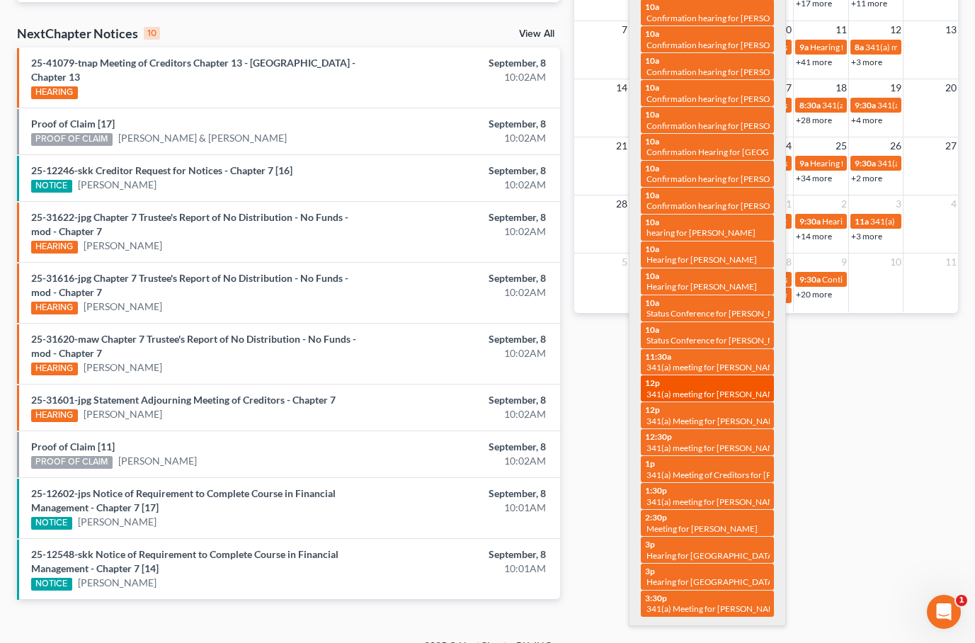
click at [720, 389] on span "341(a) meeting for [PERSON_NAME]" at bounding box center [715, 394] width 137 height 11
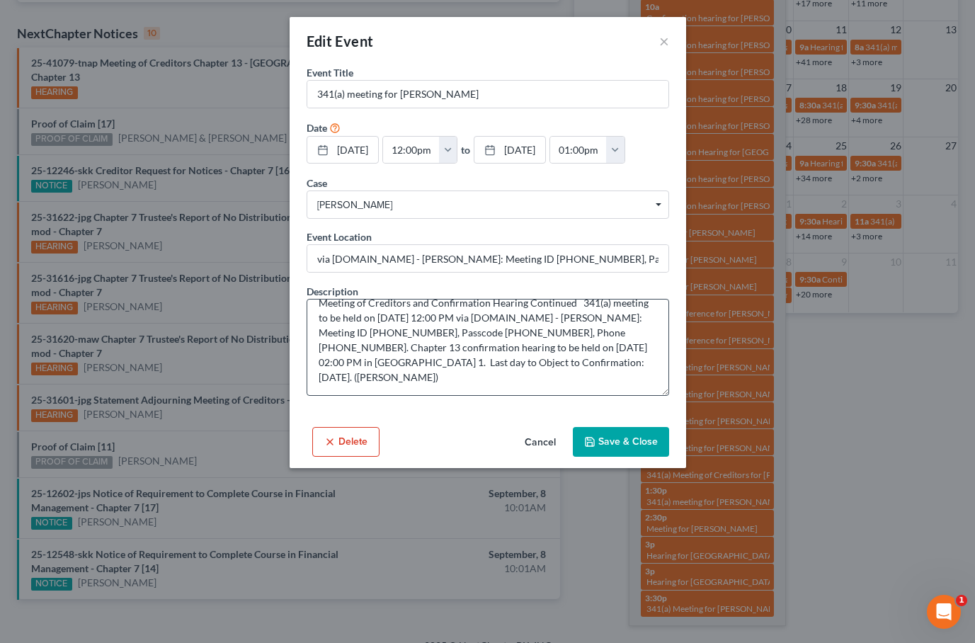
scroll to position [15, 0]
click at [665, 47] on button "×" at bounding box center [664, 41] width 10 height 17
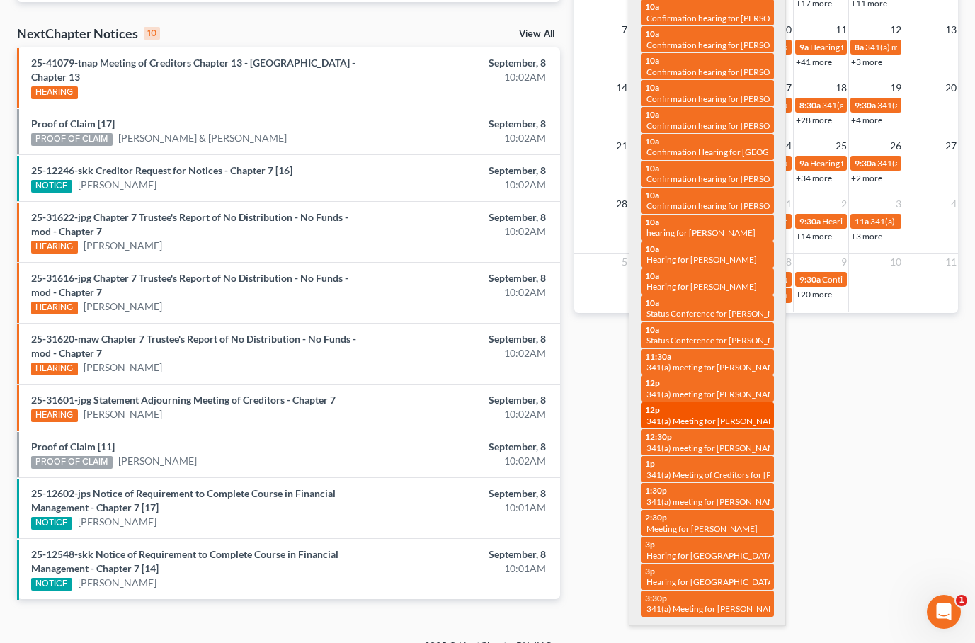
click at [723, 402] on link "12p 341(a) Meeting for [PERSON_NAME]" at bounding box center [707, 415] width 133 height 26
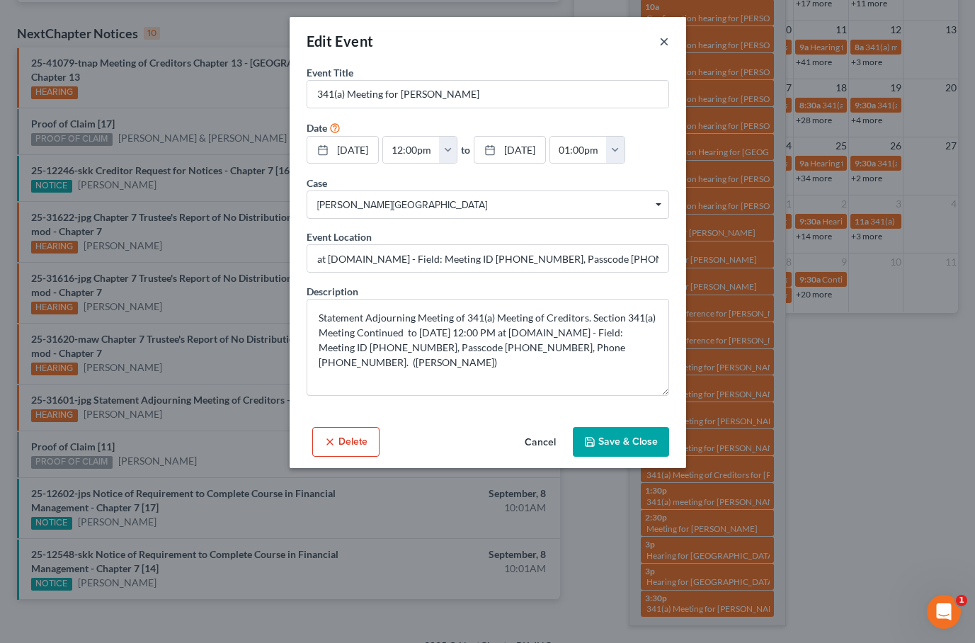
click at [665, 42] on button "×" at bounding box center [664, 41] width 10 height 17
